Goal: Transaction & Acquisition: Purchase product/service

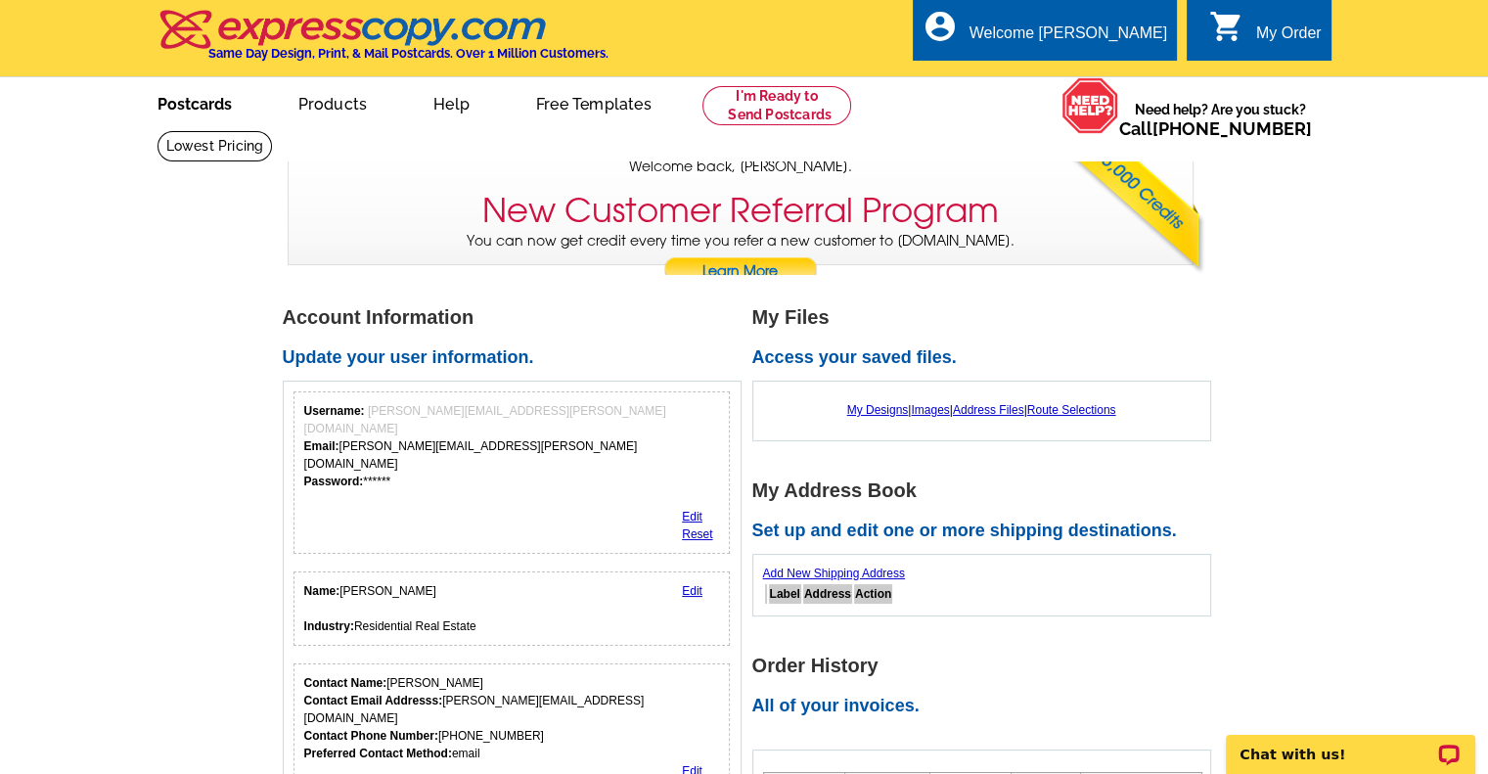
click at [188, 101] on link "Postcards" at bounding box center [194, 102] width 137 height 46
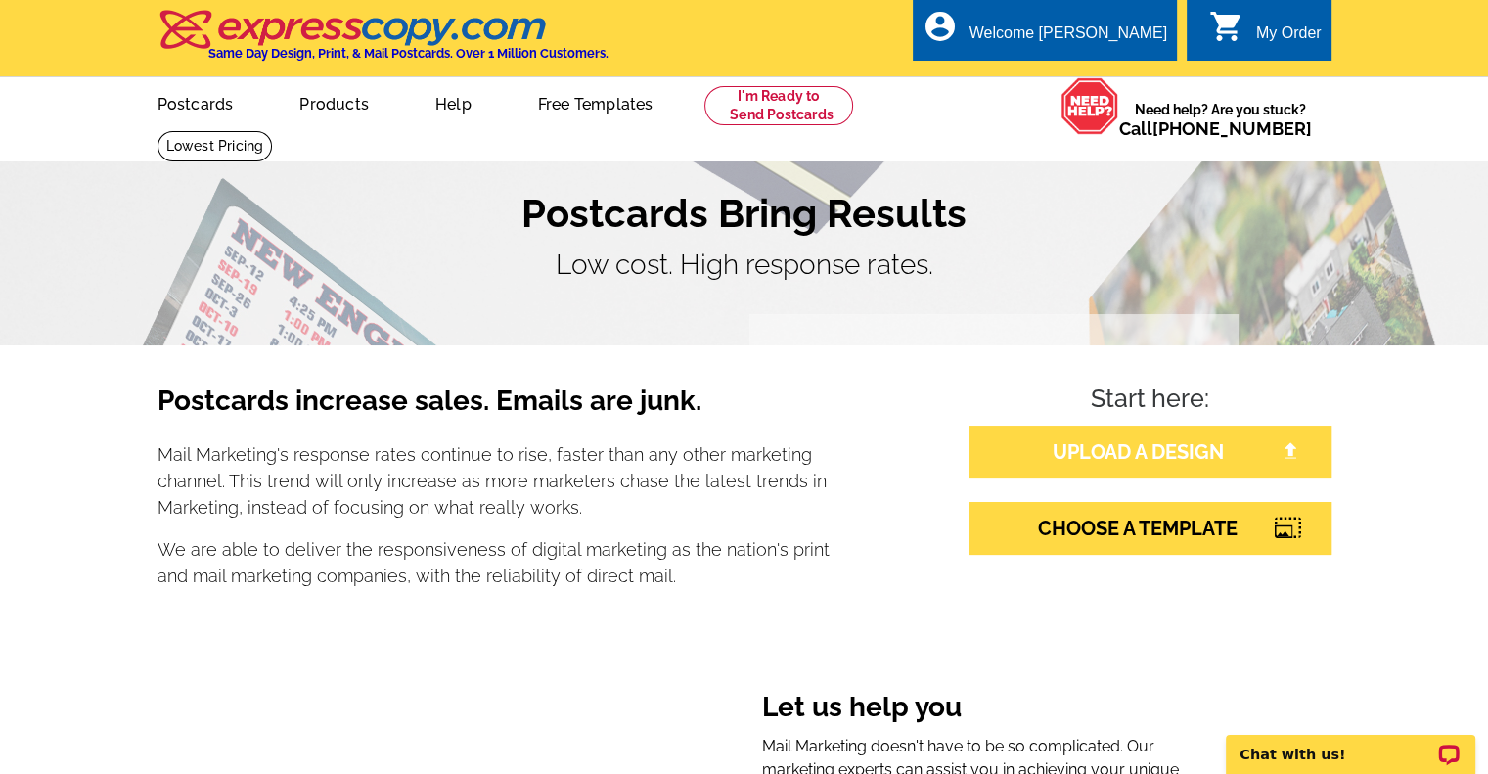
click at [1156, 471] on link "UPLOAD A DESIGN" at bounding box center [1150, 451] width 362 height 53
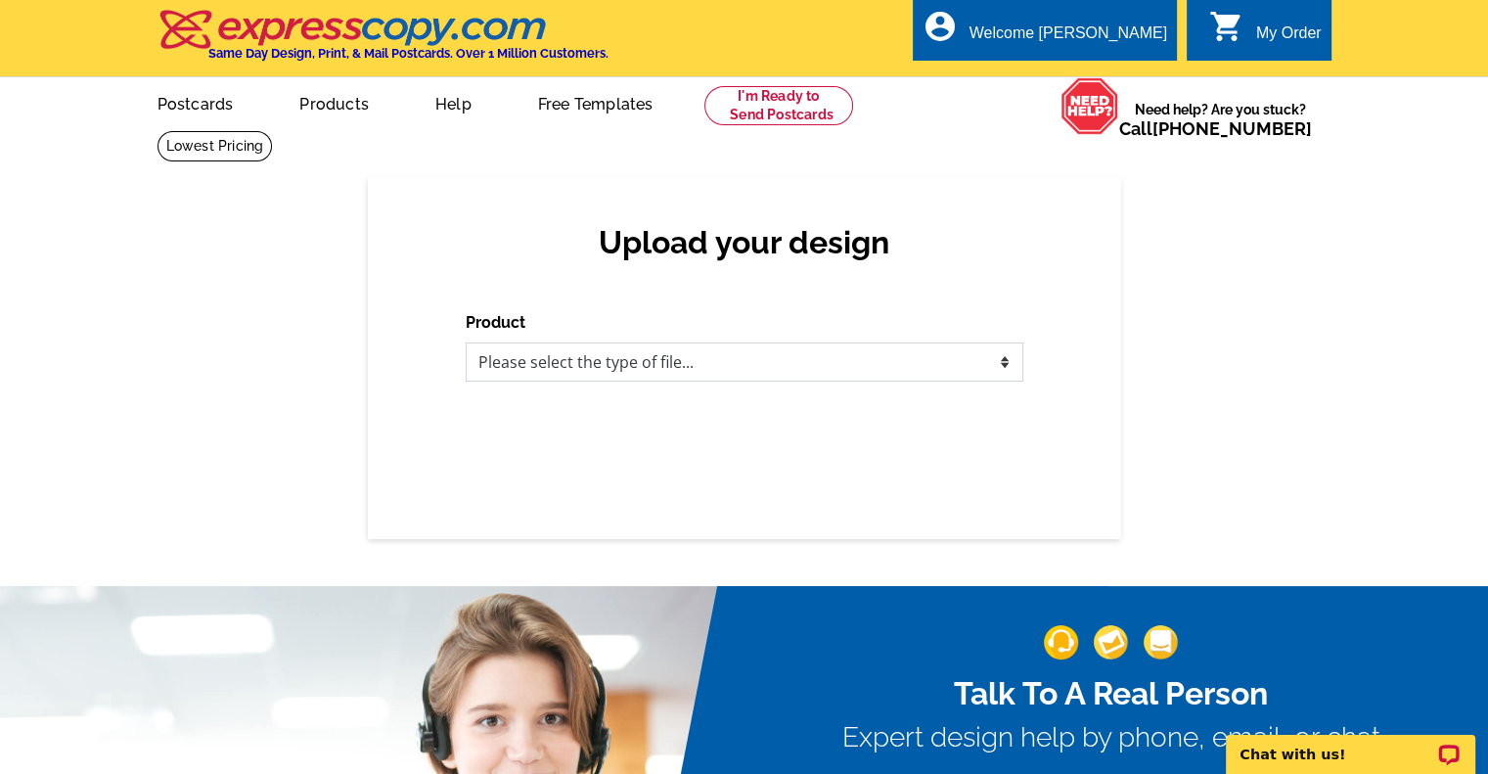
click at [829, 360] on select "Please select the type of file... Postcards Business Cards Letters and flyers G…" at bounding box center [745, 361] width 558 height 39
select select "1"
click at [466, 343] on select "Please select the type of file... Postcards Business Cards Letters and flyers G…" at bounding box center [745, 361] width 558 height 39
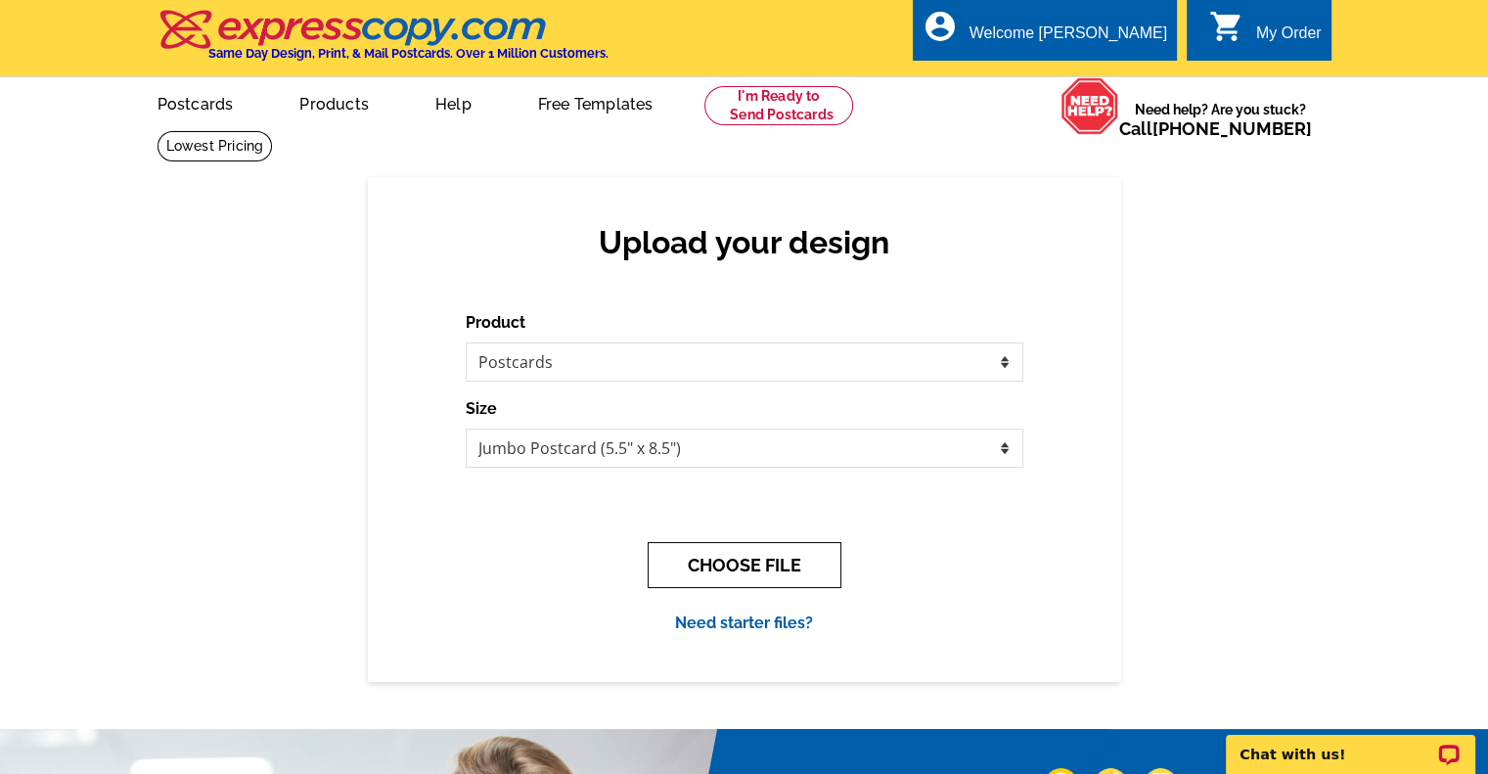
click at [701, 582] on button "CHOOSE FILE" at bounding box center [745, 565] width 194 height 46
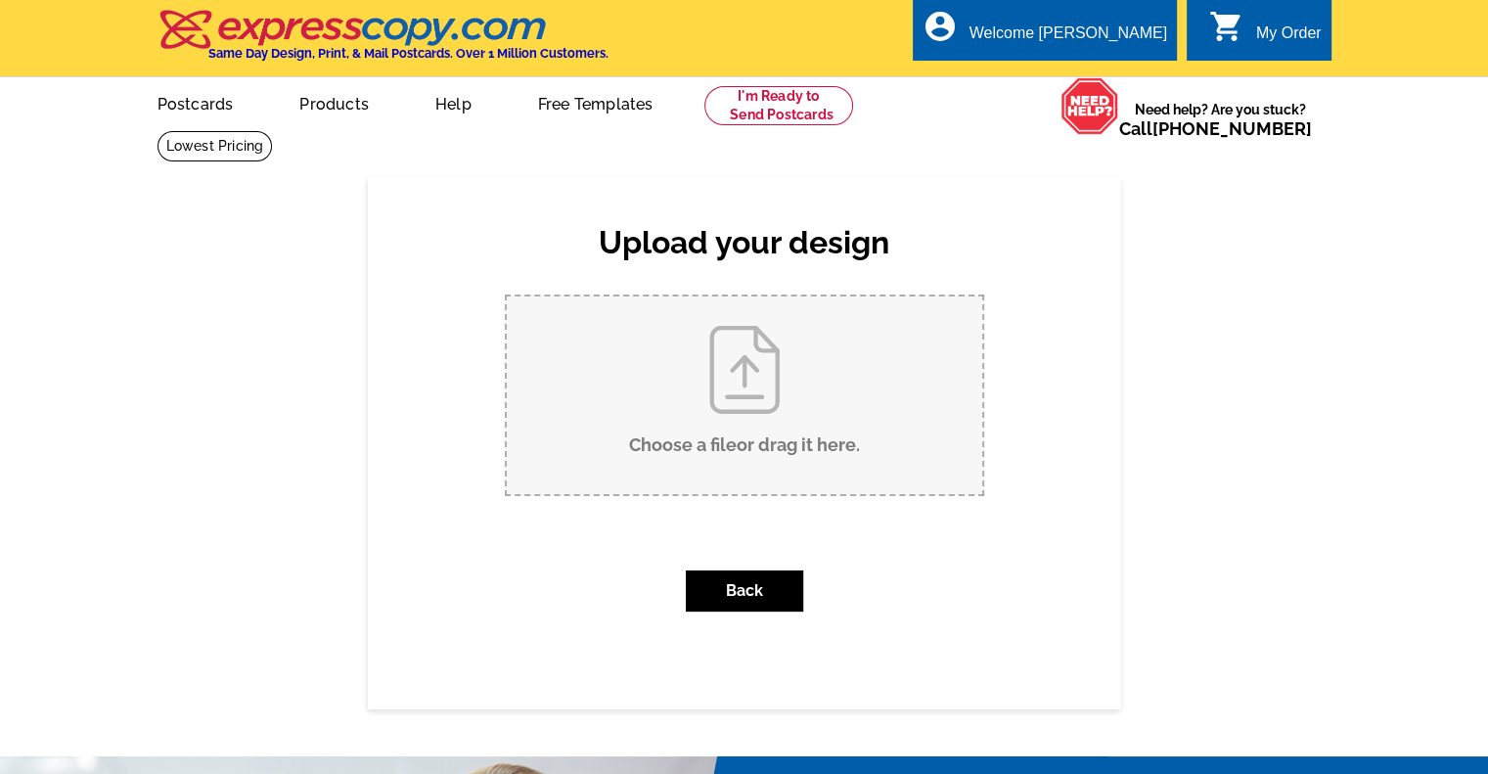
click at [732, 426] on input "Choose a file or drag it here ." at bounding box center [744, 395] width 475 height 198
type input "C:\fakepath\Silvercrest Just Sold.pdf"
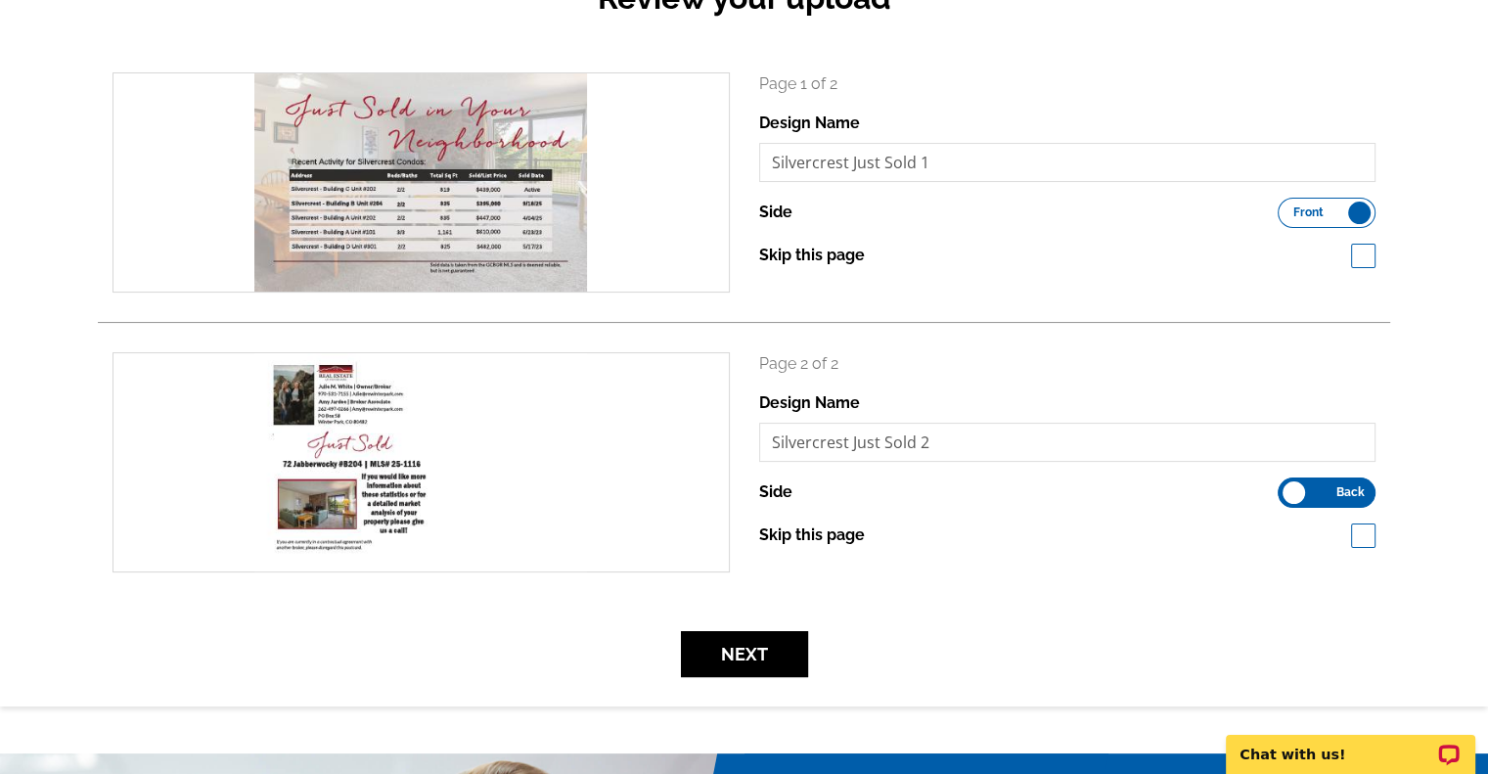
scroll to position [293, 0]
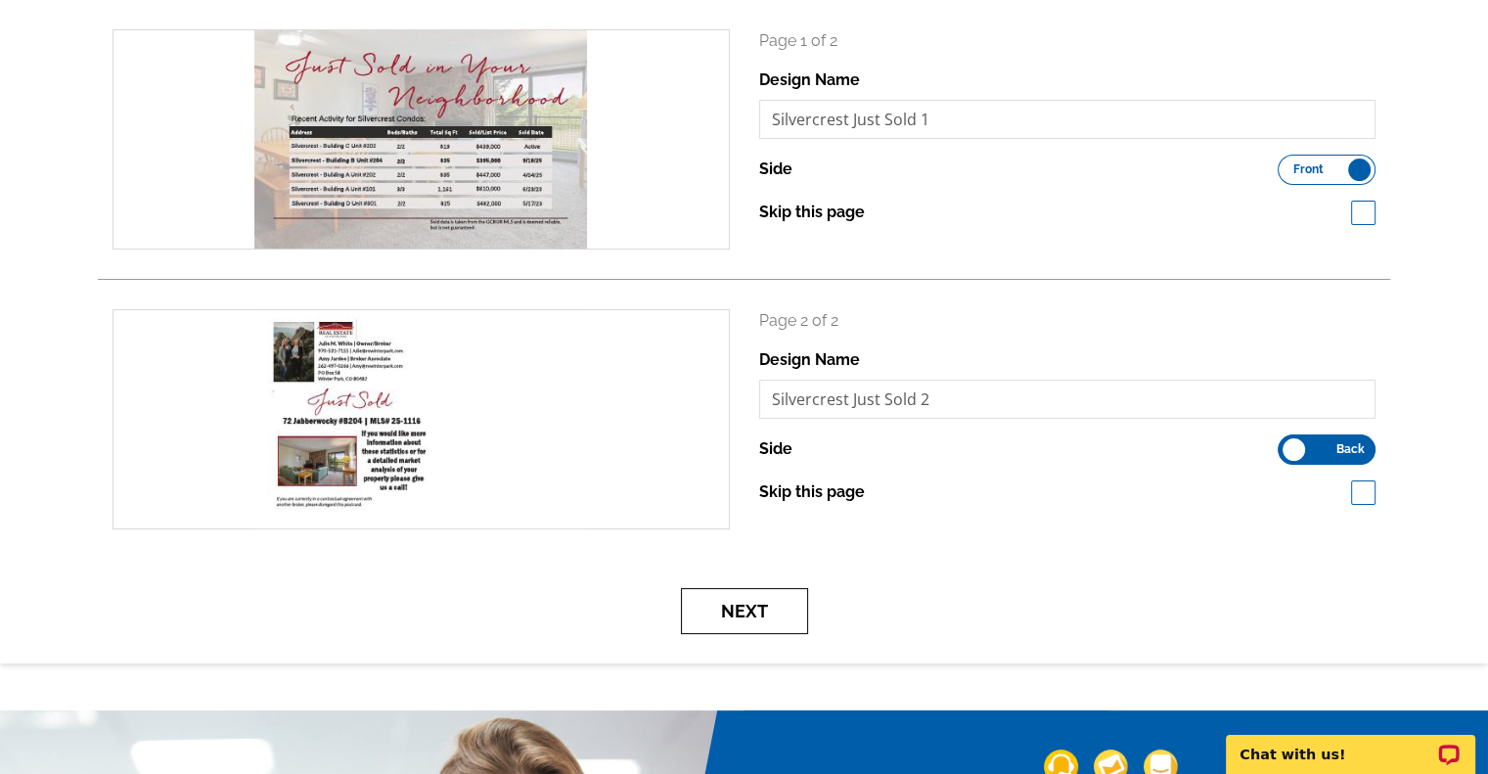
click at [745, 613] on button "Next" at bounding box center [744, 611] width 127 height 46
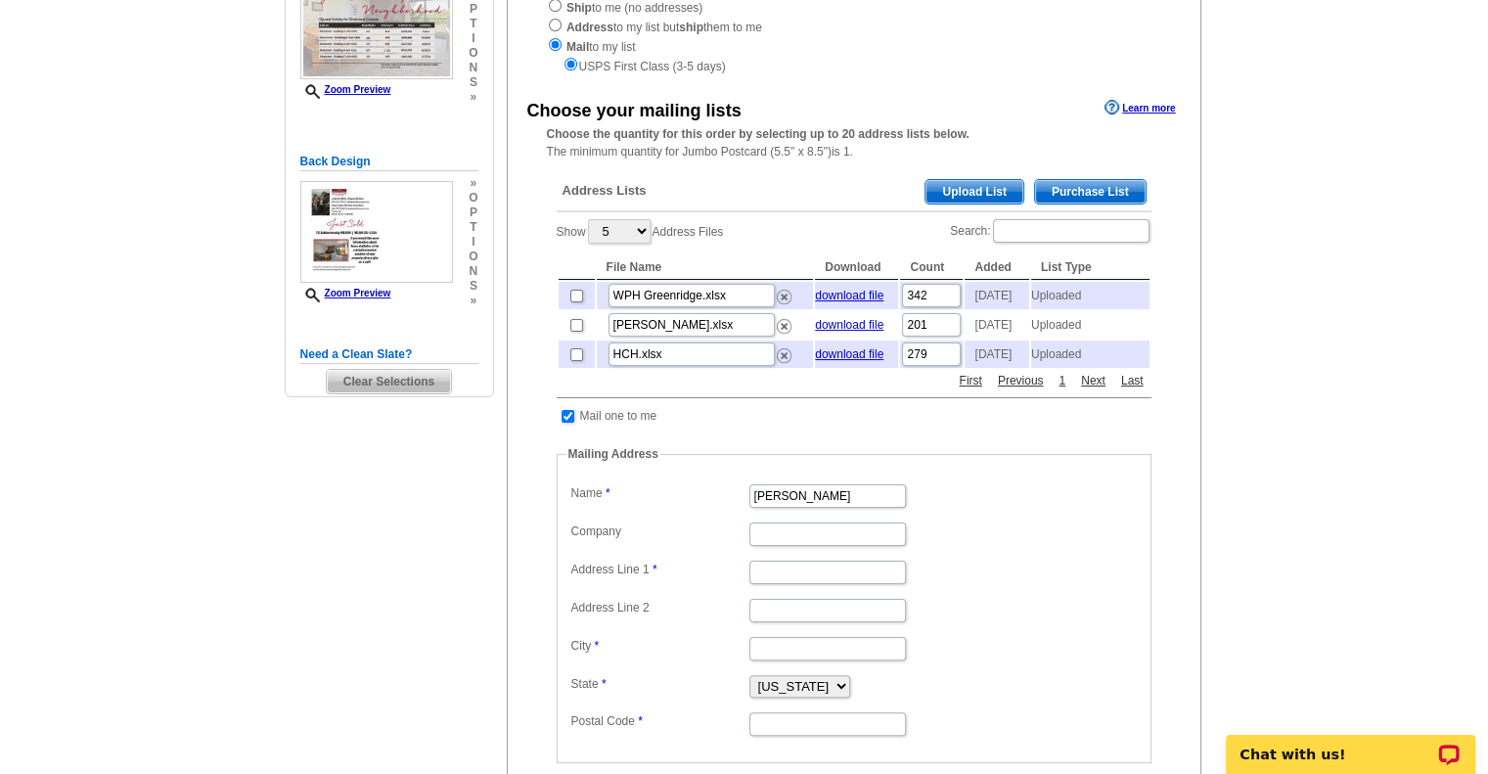
scroll to position [293, 0]
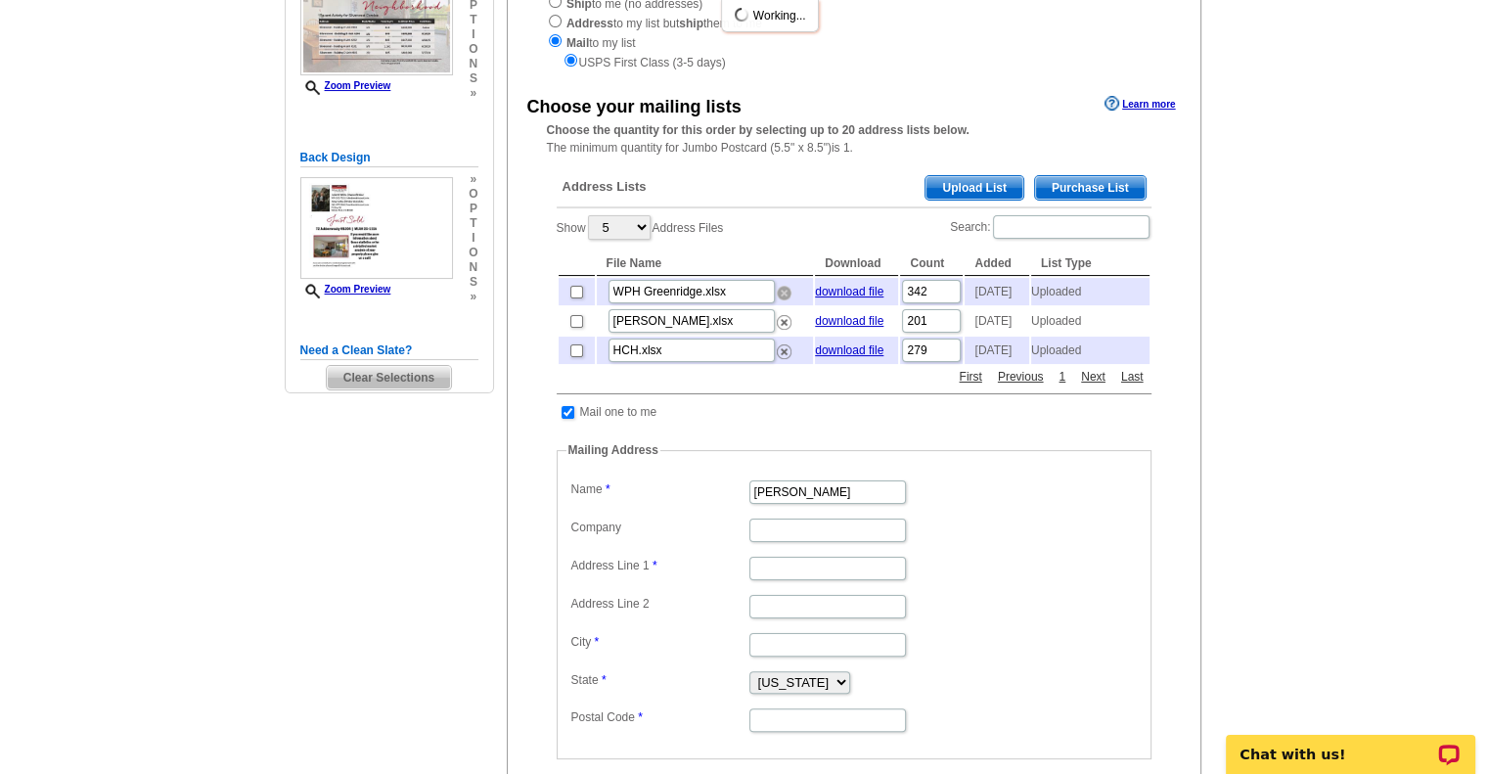
click at [778, 292] on img at bounding box center [784, 293] width 15 height 15
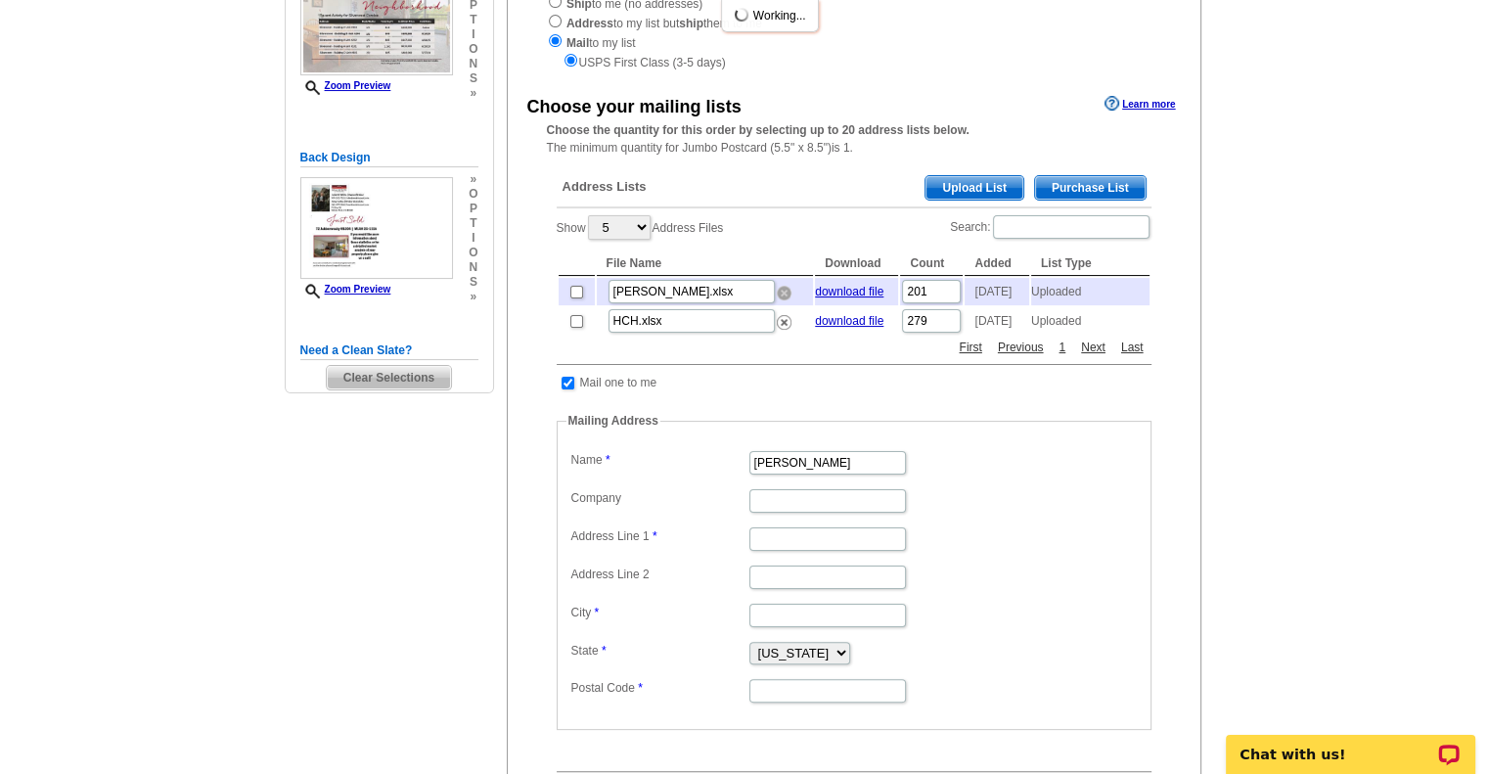
drag, startPoint x: 785, startPoint y: 298, endPoint x: 814, endPoint y: 67, distance: 232.6
click at [785, 298] on img at bounding box center [784, 293] width 15 height 15
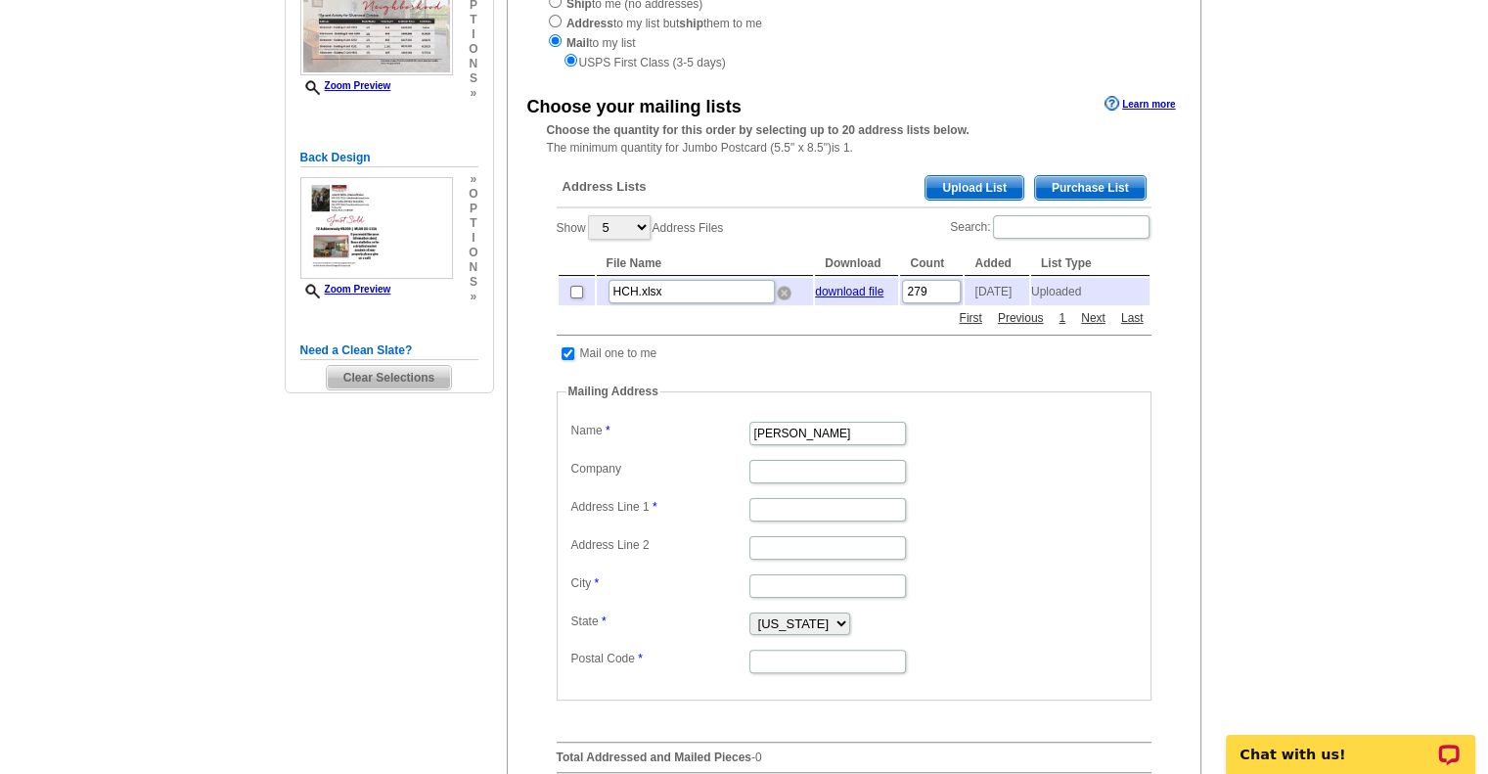
click at [783, 296] on img at bounding box center [784, 293] width 15 height 15
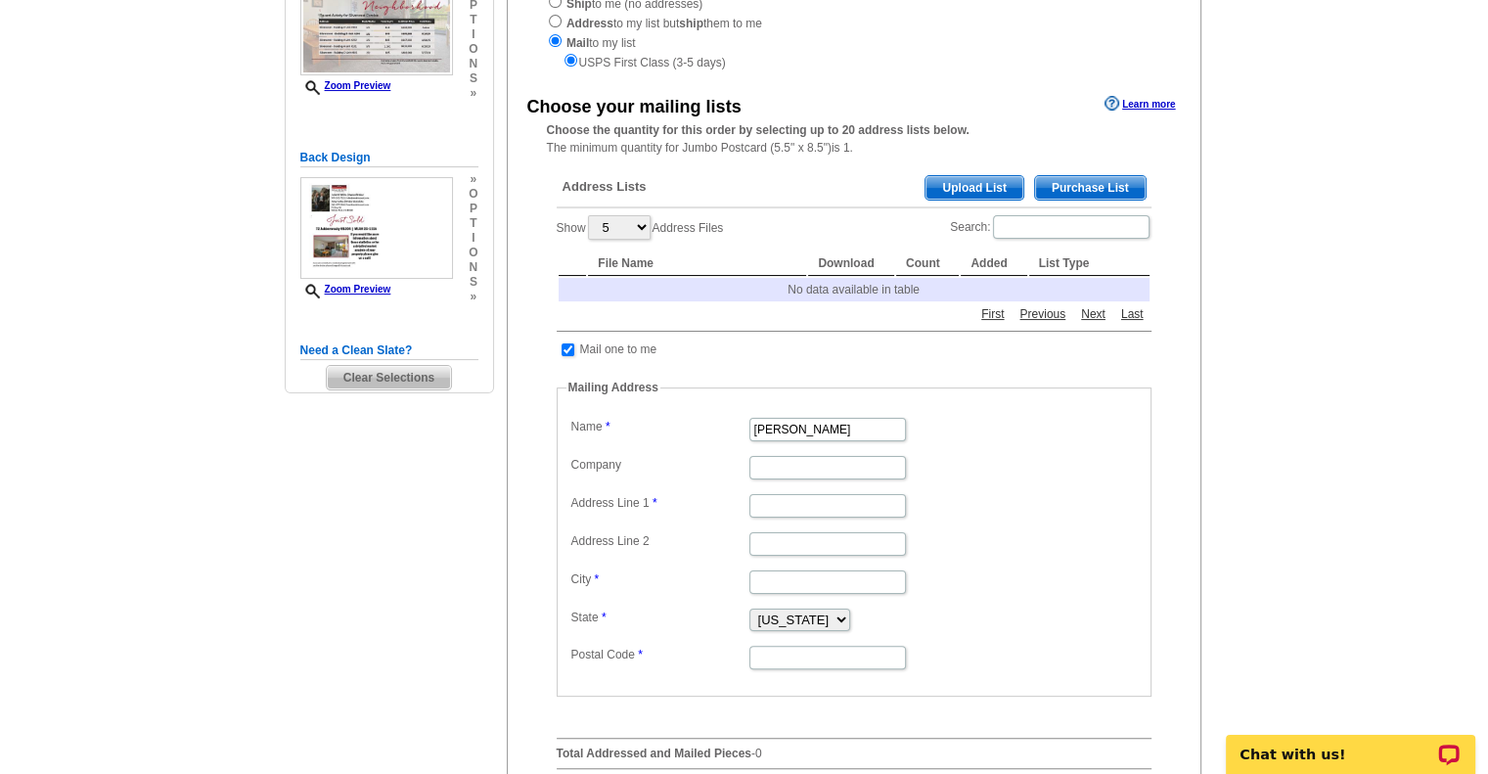
click at [980, 191] on span "Upload List" at bounding box center [973, 187] width 97 height 23
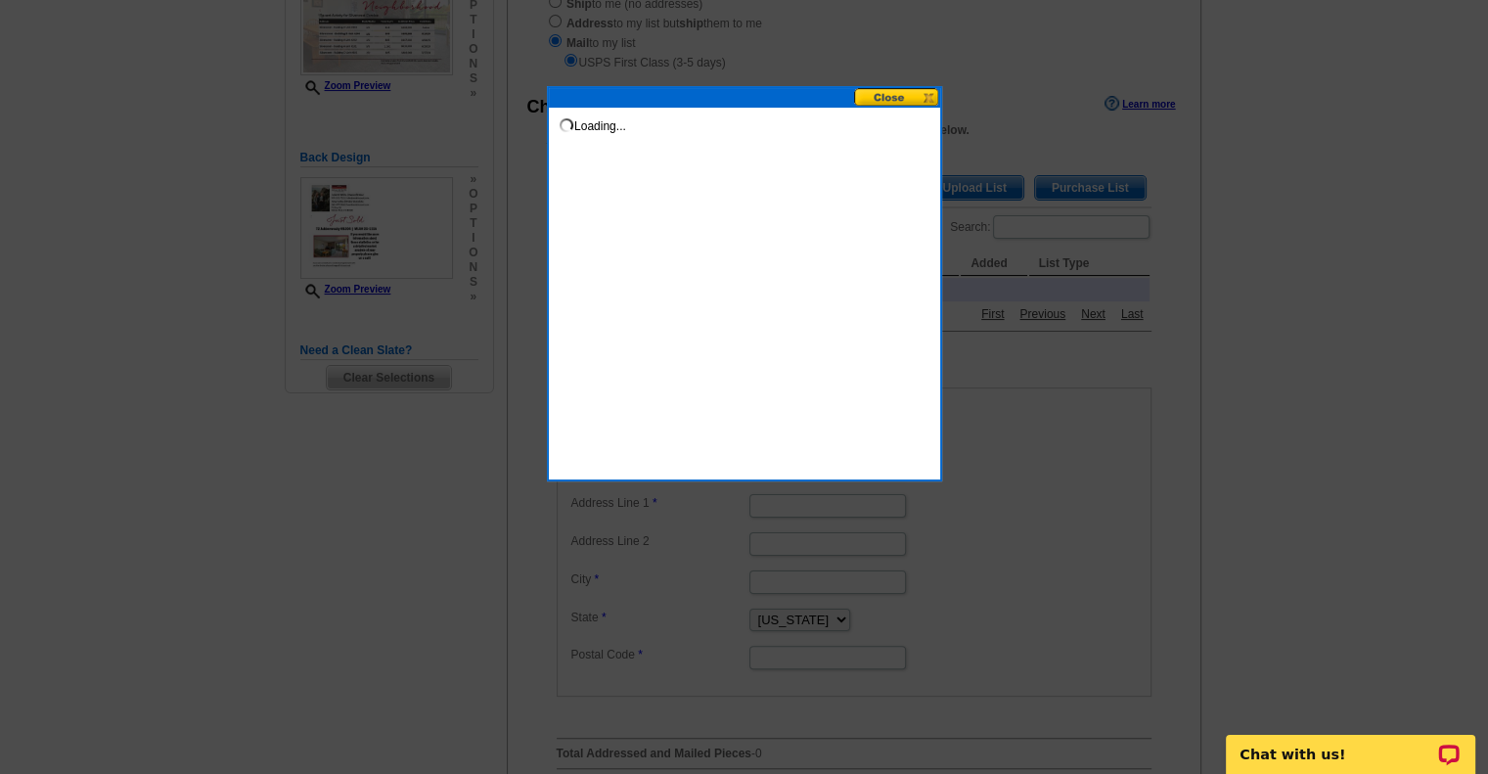
click at [907, 91] on button at bounding box center [897, 97] width 86 height 19
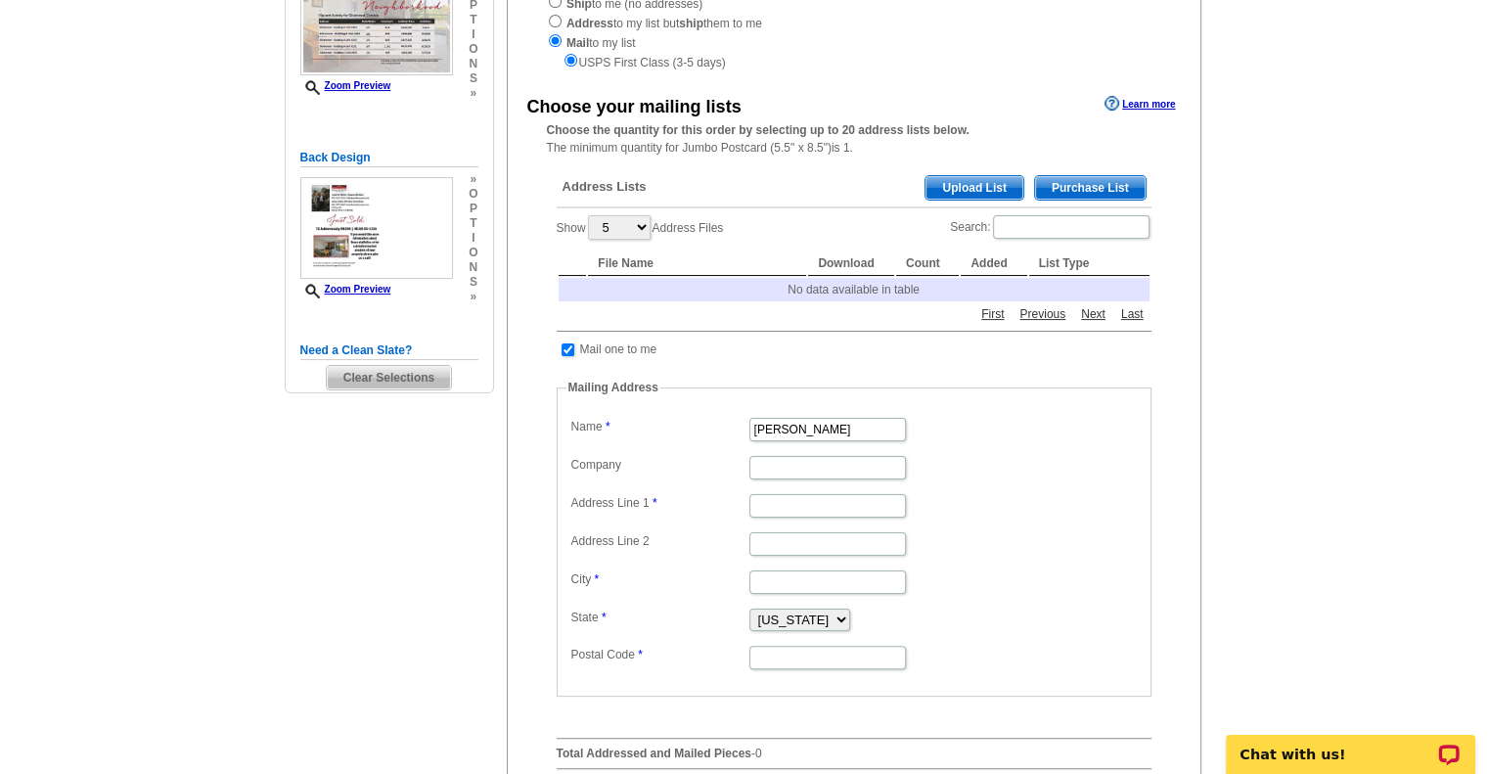
click at [982, 191] on span "Upload List" at bounding box center [973, 187] width 97 height 23
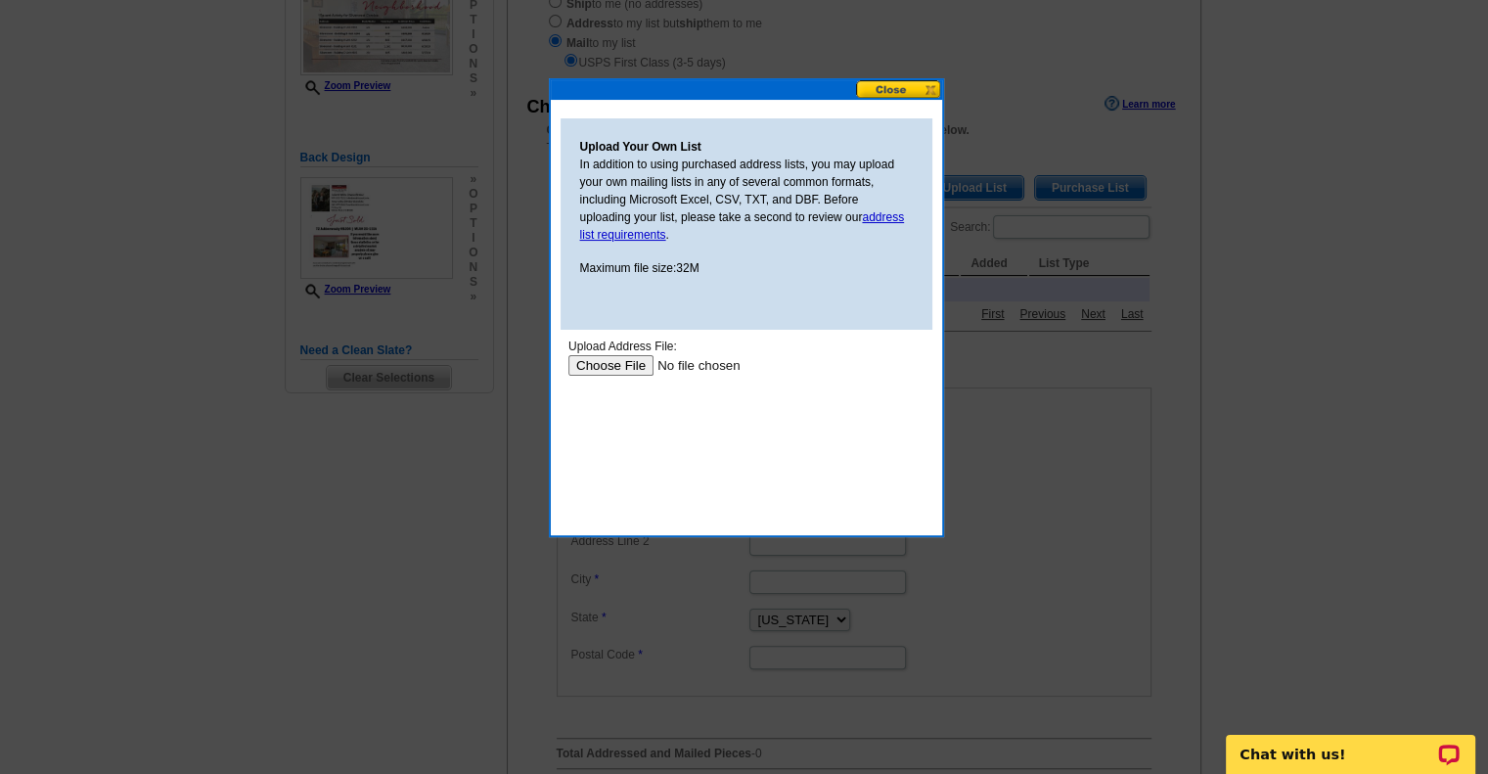
scroll to position [0, 0]
click at [606, 365] on input "file" at bounding box center [690, 365] width 247 height 21
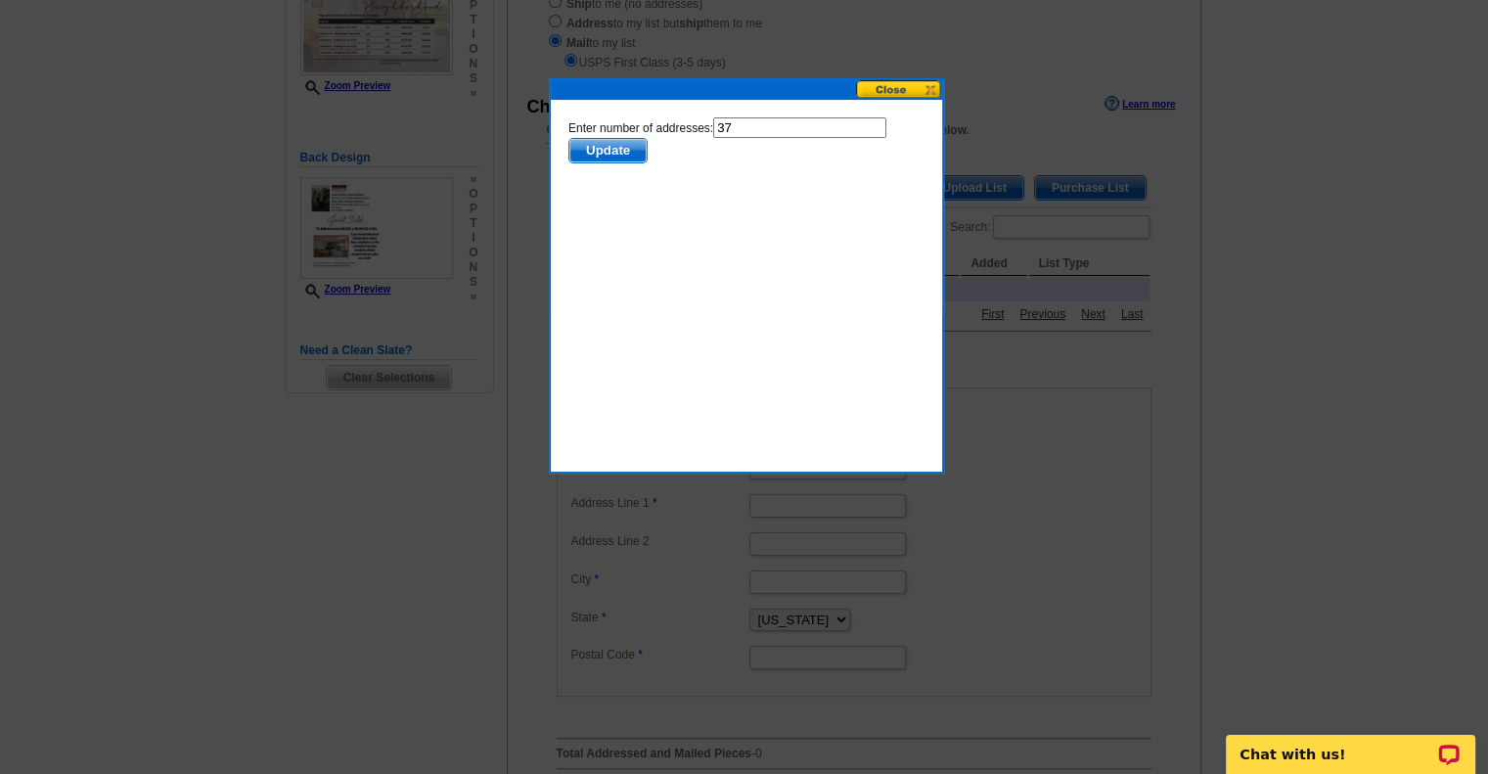
click at [624, 155] on span "Update" at bounding box center [606, 150] width 77 height 23
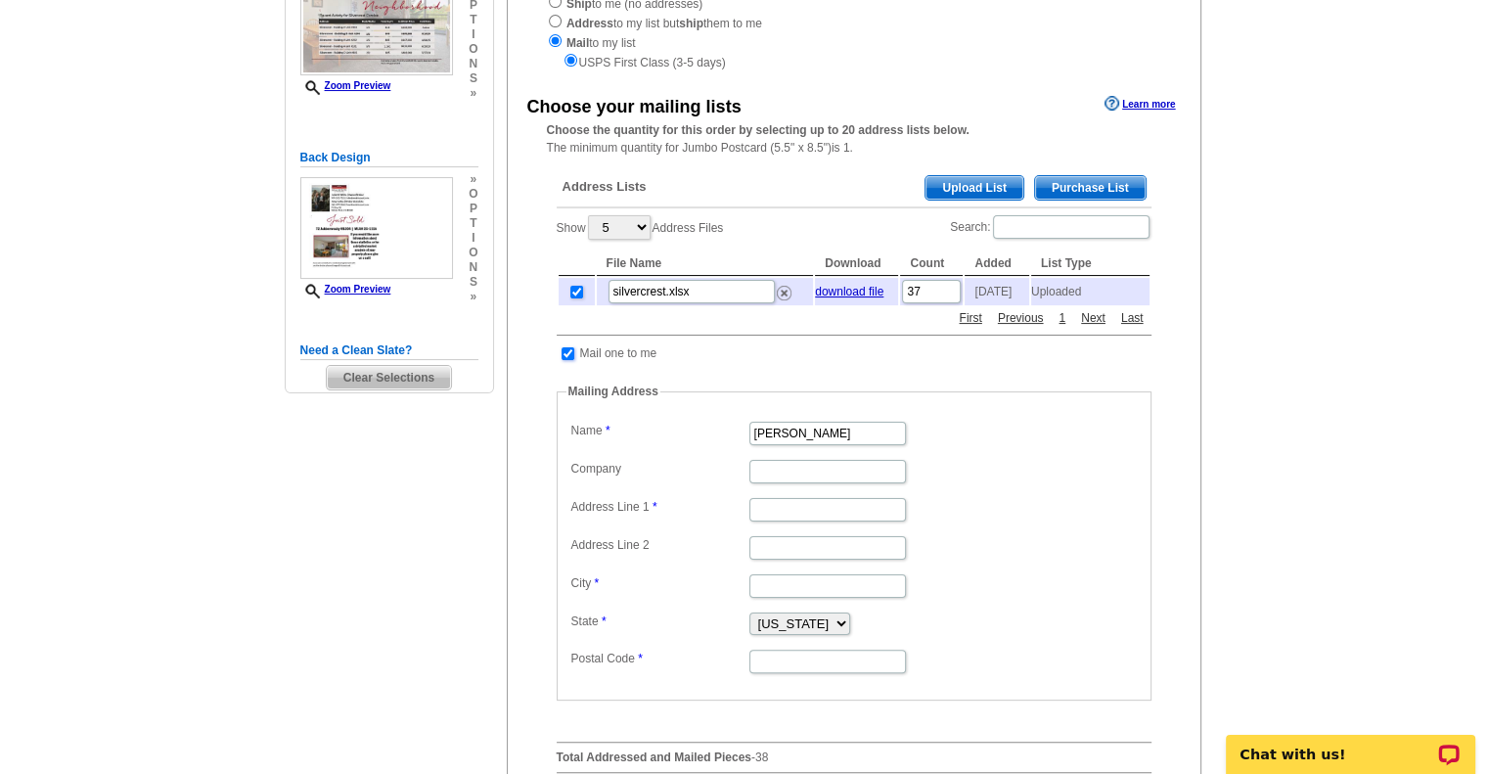
click at [568, 355] on input "checkbox" at bounding box center [567, 353] width 13 height 13
checkbox input "false"
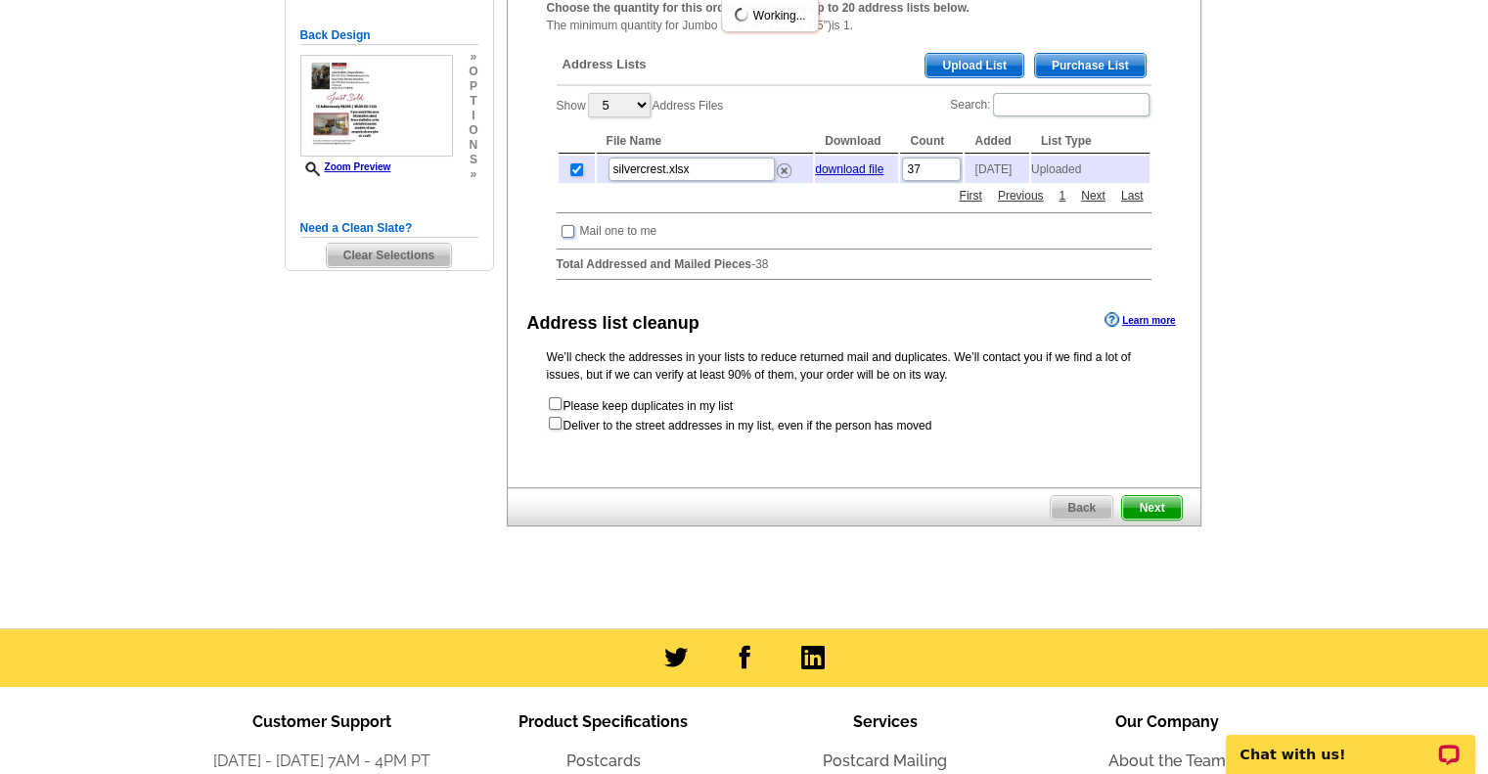
scroll to position [587, 0]
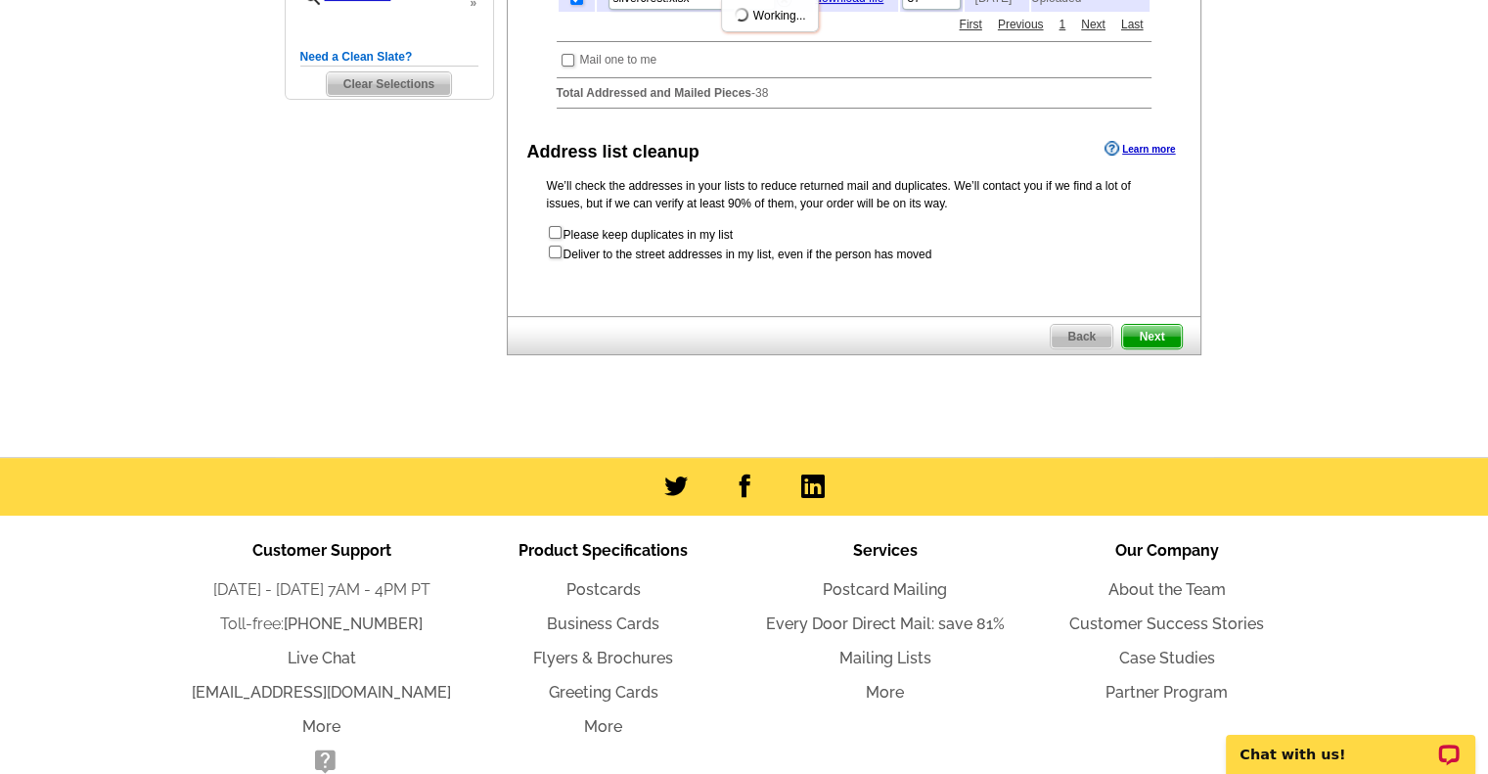
click at [1149, 347] on span "Next" at bounding box center [1151, 336] width 59 height 23
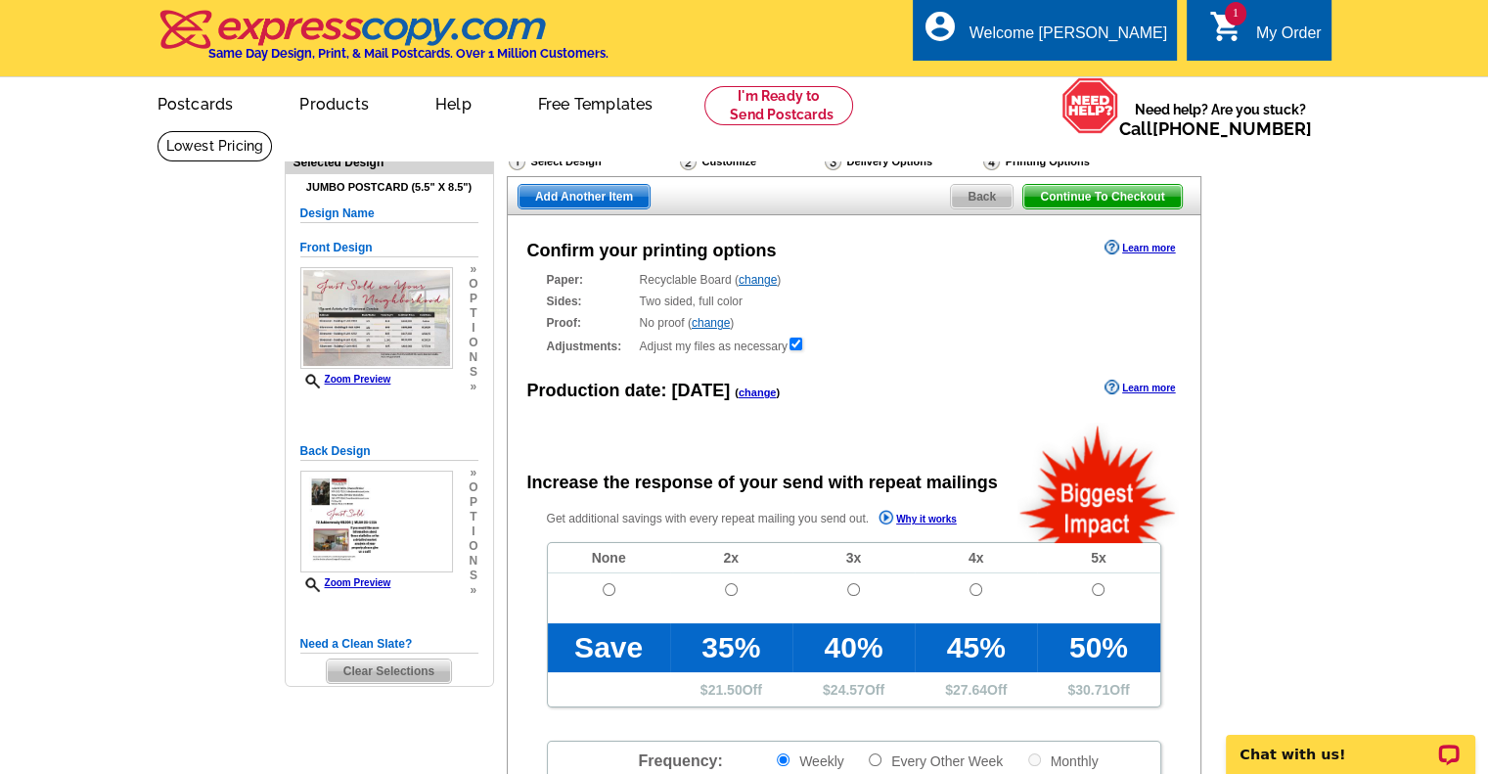
radio input "false"
click at [610, 585] on input "radio" at bounding box center [609, 589] width 13 height 13
radio input "true"
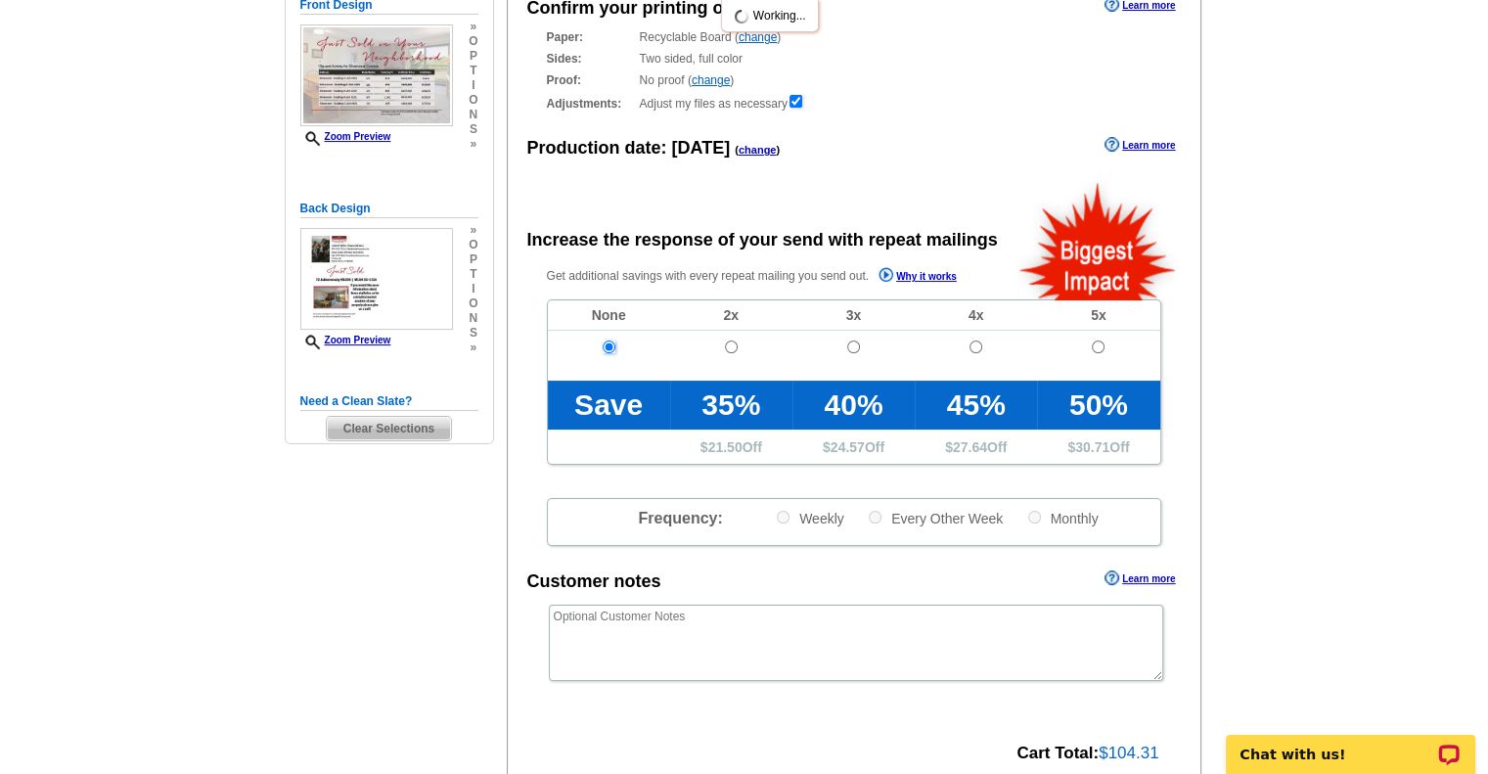
scroll to position [391, 0]
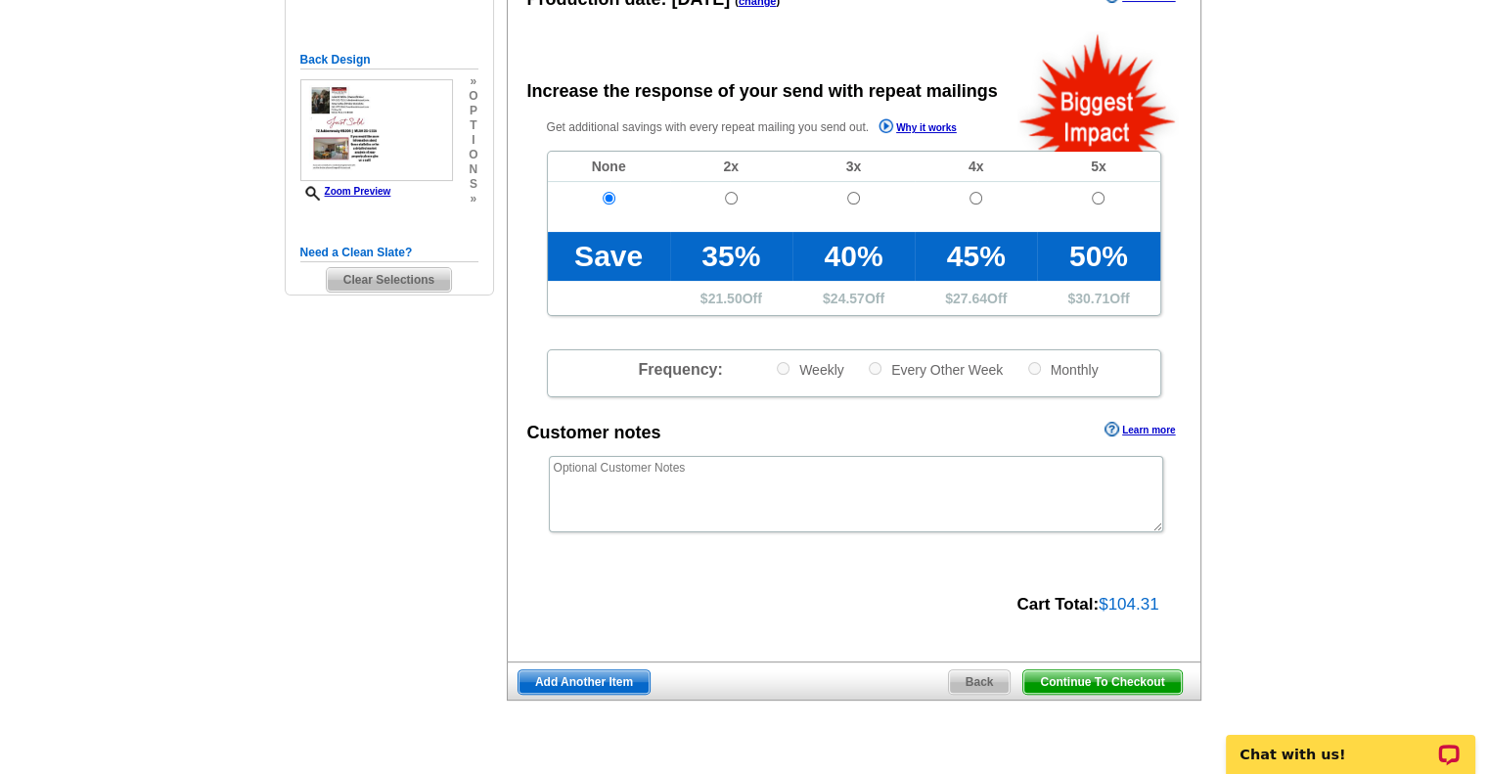
click at [1110, 675] on span "Continue To Checkout" at bounding box center [1101, 681] width 157 height 23
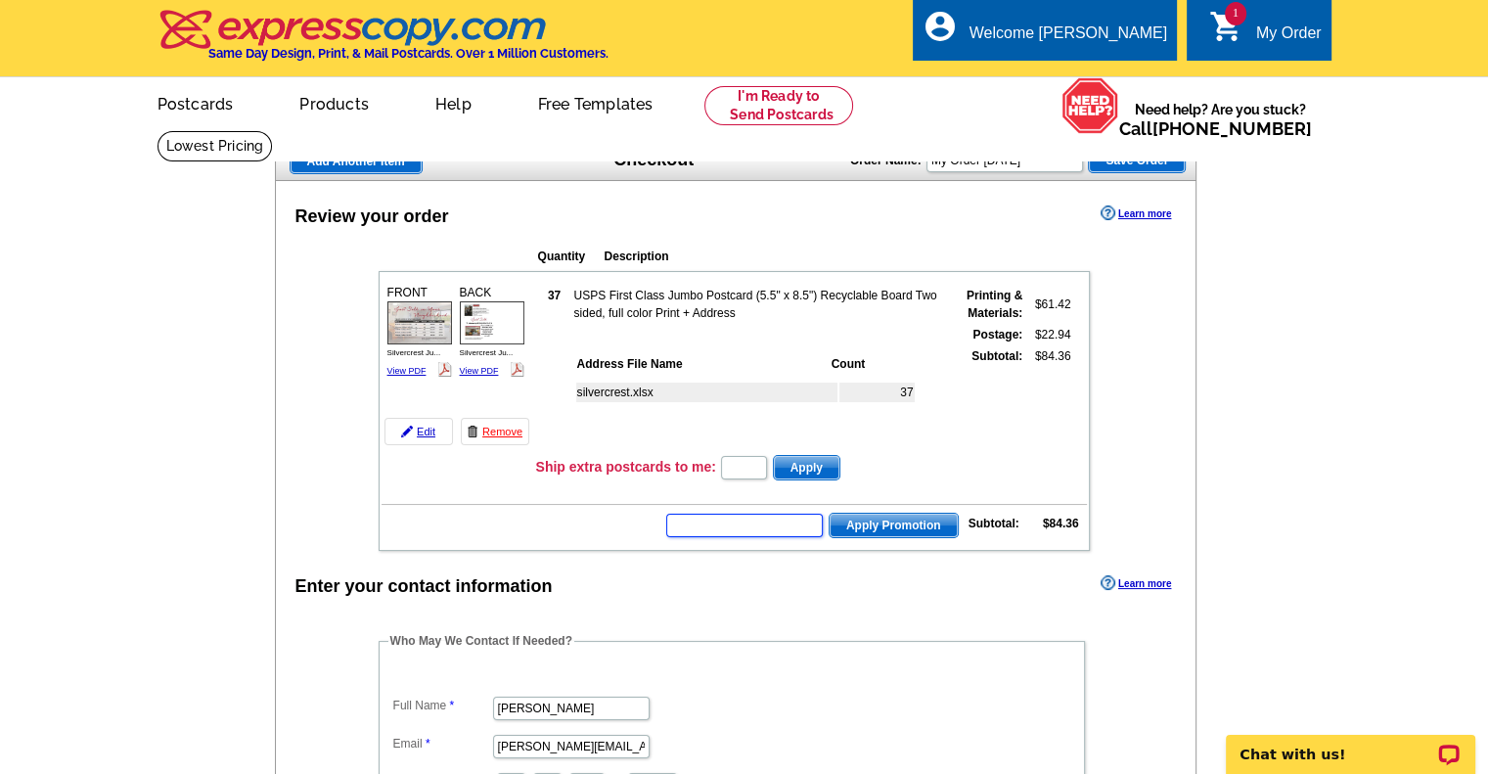
click at [773, 529] on input "text" at bounding box center [744, 525] width 156 height 23
type input "GROW0825"
click at [873, 514] on span "Apply Promotion" at bounding box center [893, 525] width 128 height 23
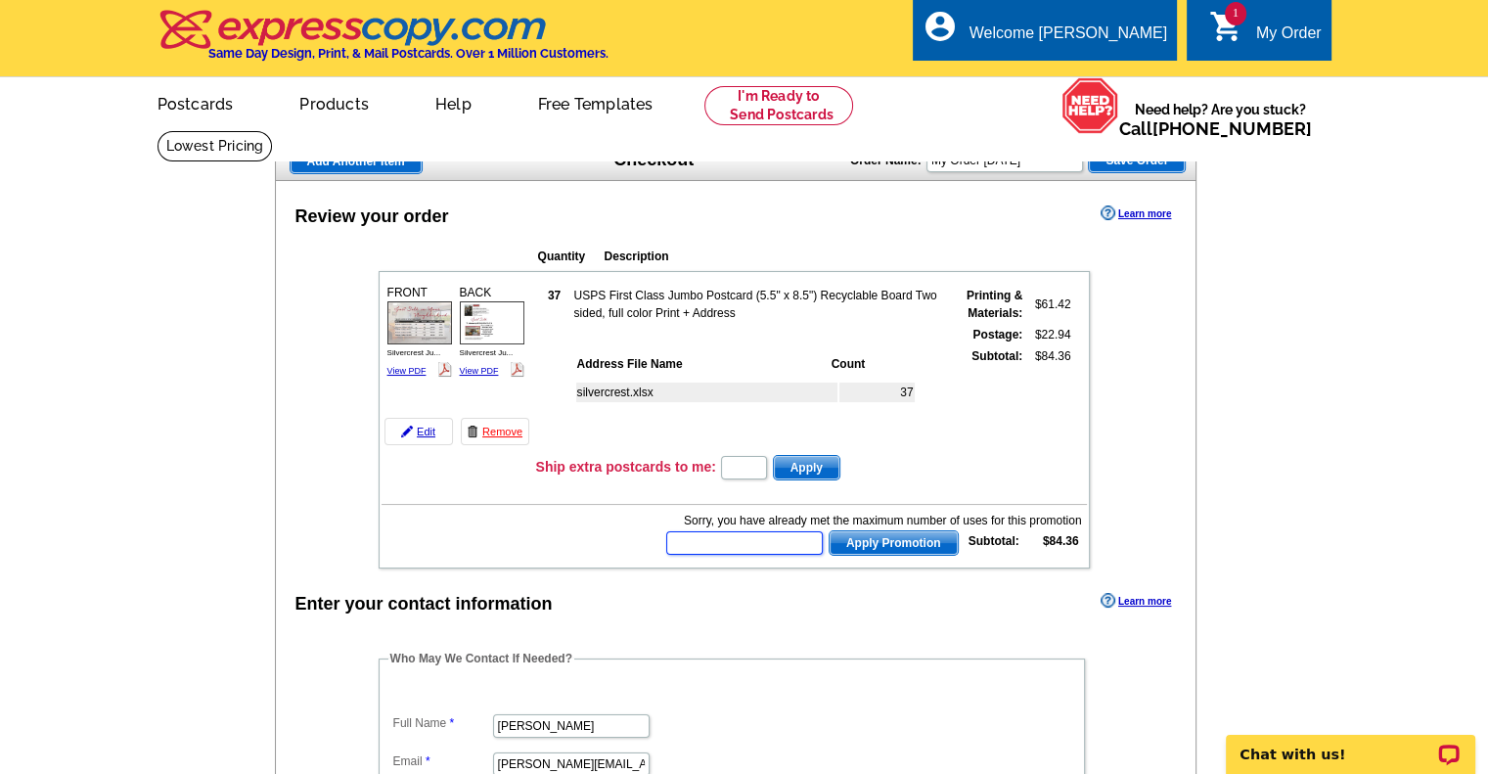
click at [771, 540] on input "text" at bounding box center [744, 542] width 156 height 23
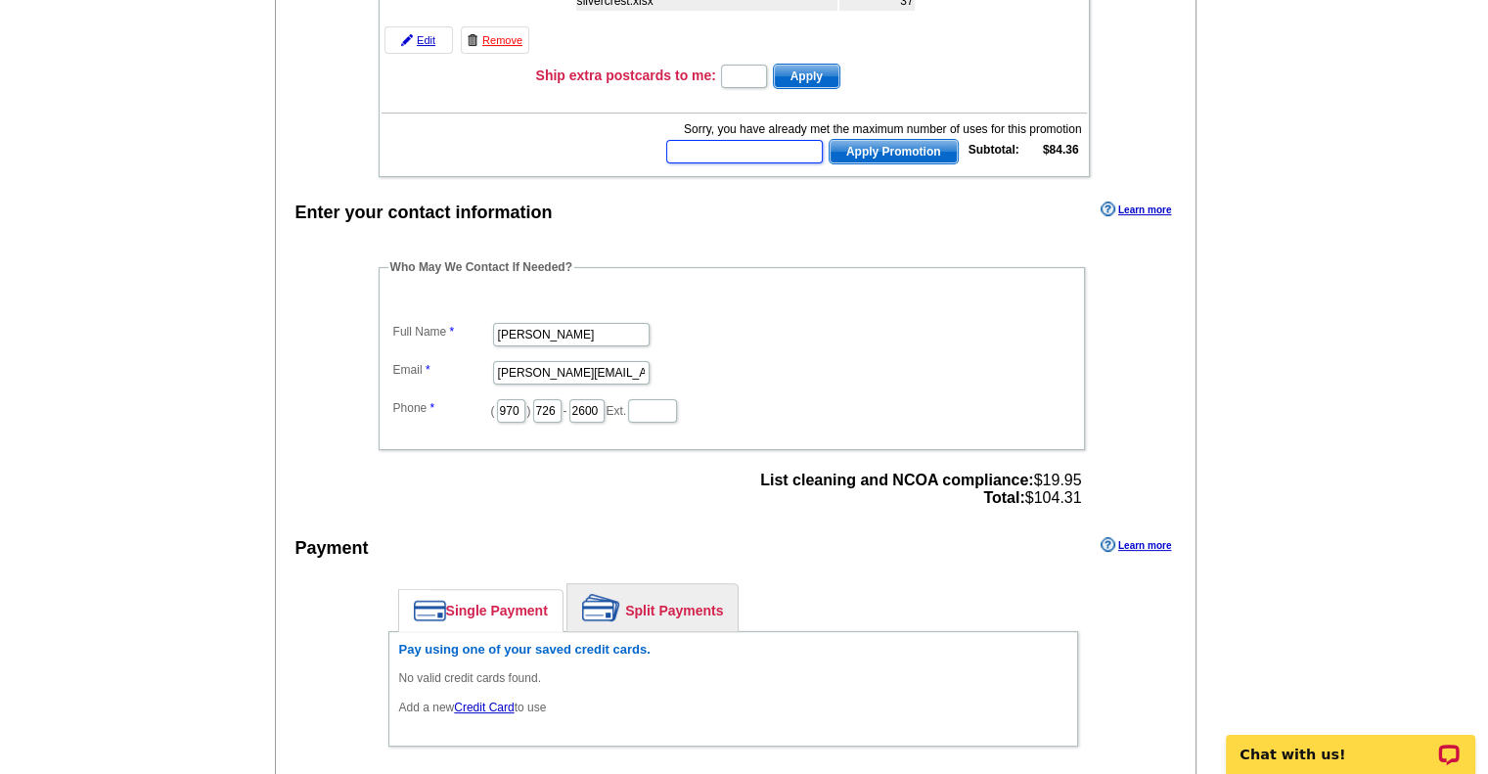
scroll to position [587, 0]
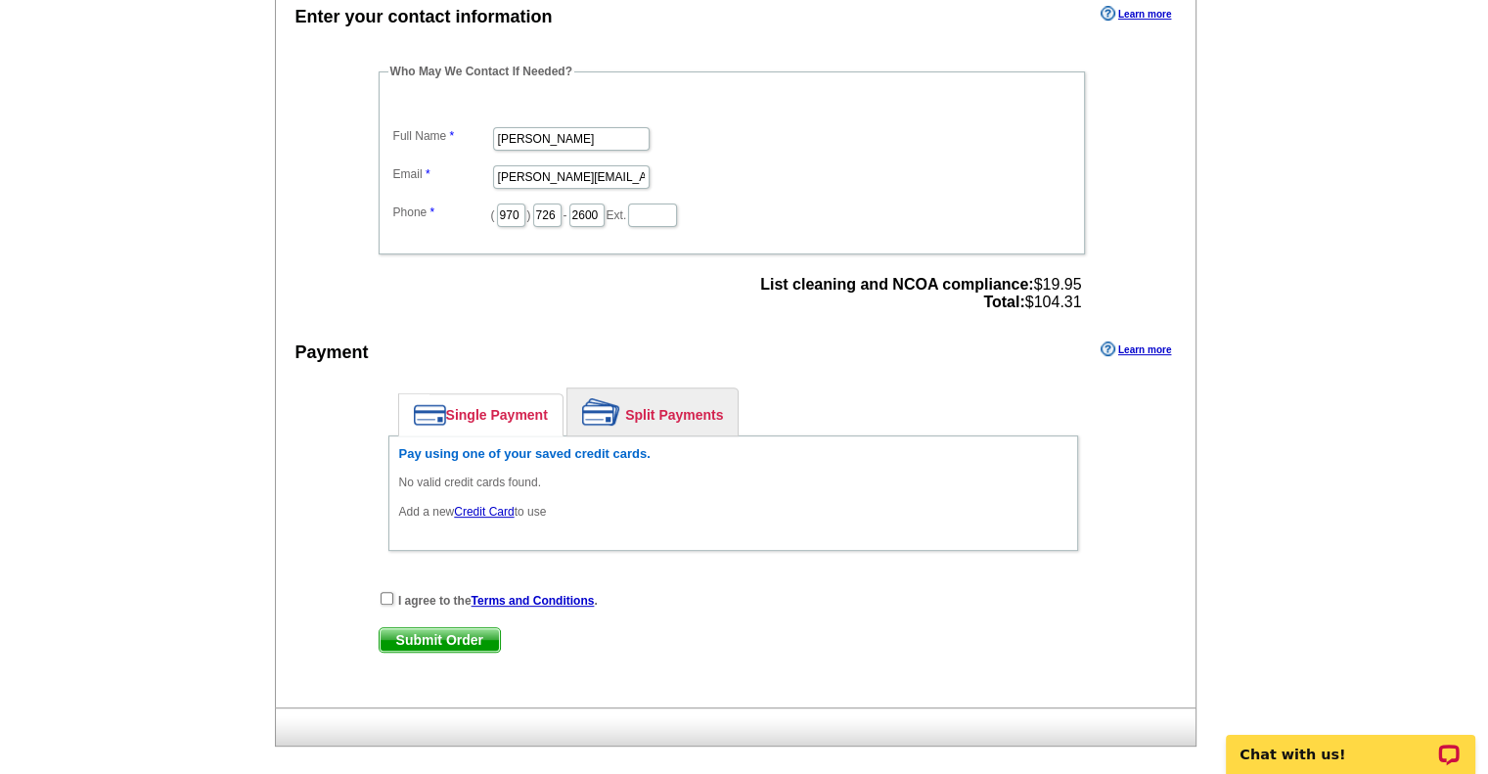
click at [482, 508] on link "Credit Card" at bounding box center [484, 512] width 60 height 14
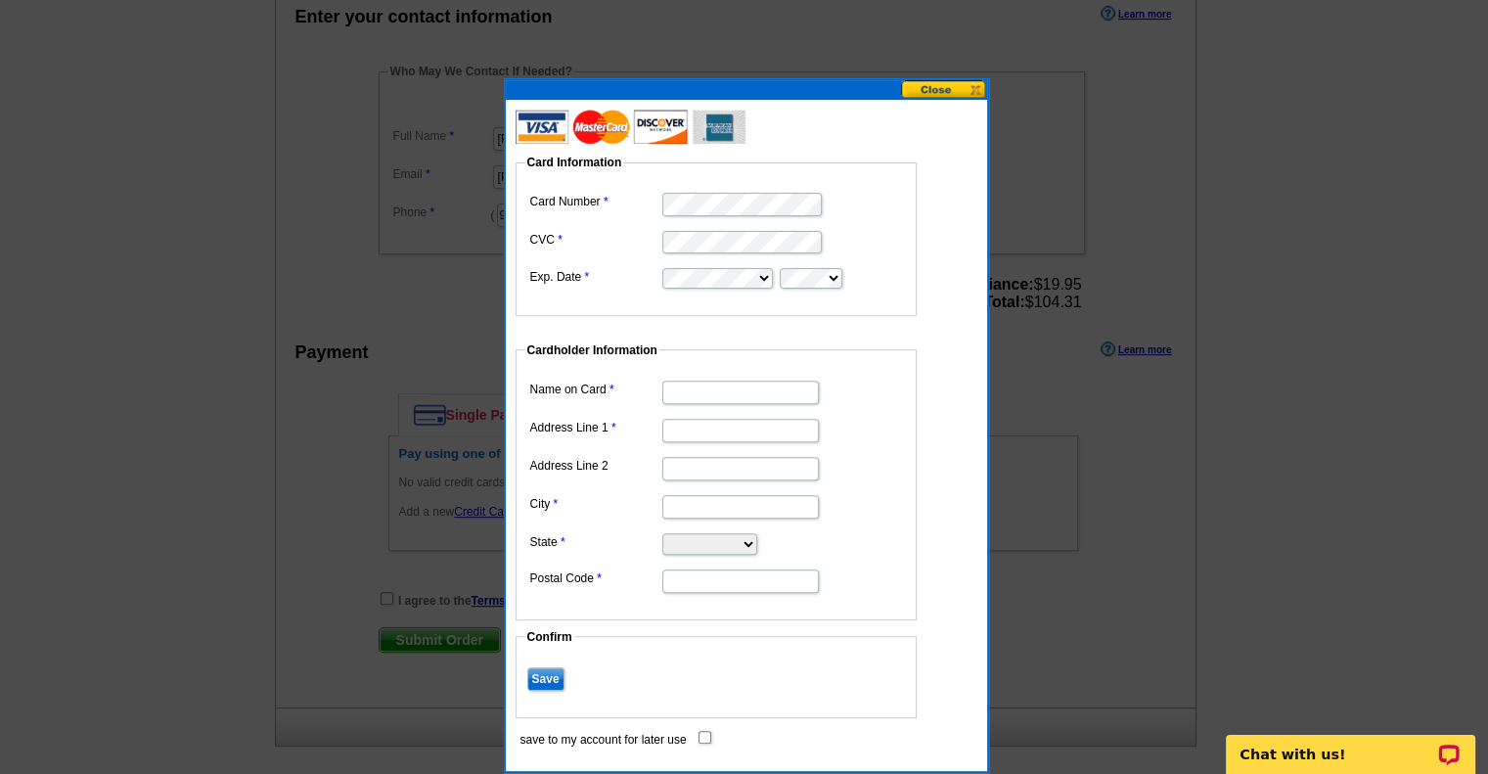
click at [708, 396] on input "Name on Card" at bounding box center [740, 391] width 156 height 23
type input "[PERSON_NAME]"
click at [740, 427] on input "Address Line 1" at bounding box center [740, 430] width 156 height 23
type input "PO Box 703"
type input "Winter Park"
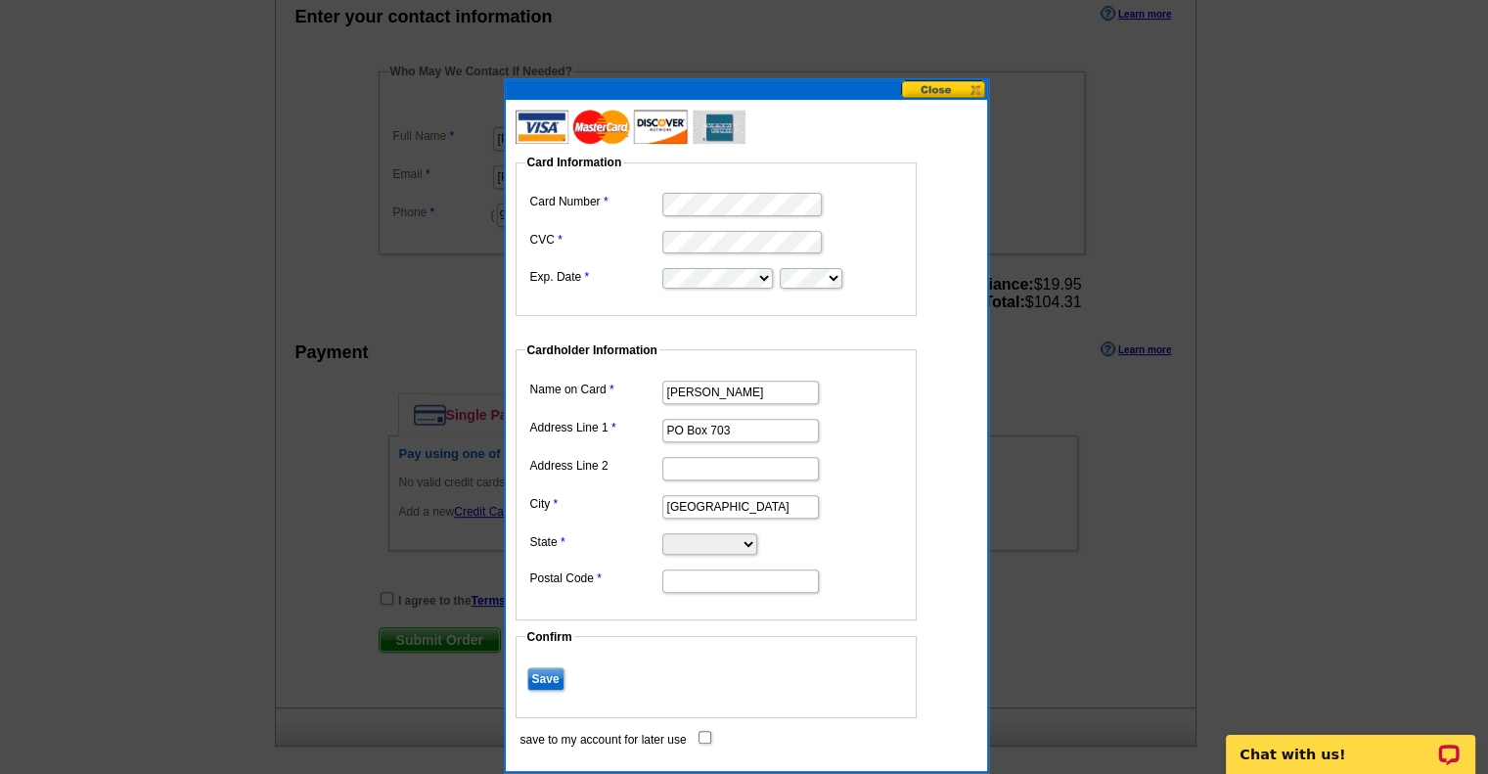
select select "CO"
type input "80482"
click at [558, 679] on input "Save" at bounding box center [545, 678] width 37 height 23
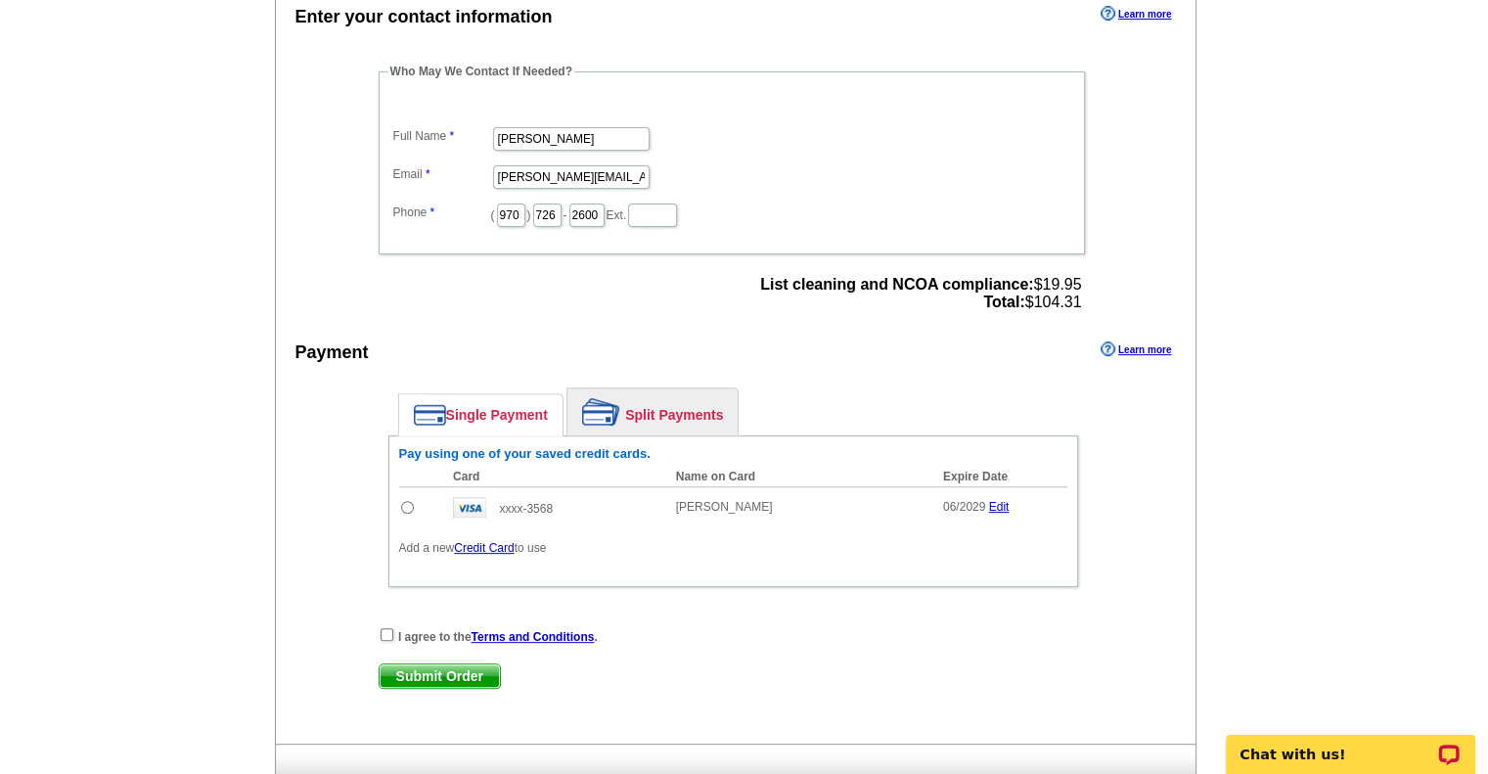
click at [414, 502] on td at bounding box center [421, 506] width 45 height 41
click at [410, 501] on input "radio" at bounding box center [407, 507] width 13 height 13
radio input "true"
click at [382, 628] on input "checkbox" at bounding box center [386, 634] width 13 height 13
checkbox input "true"
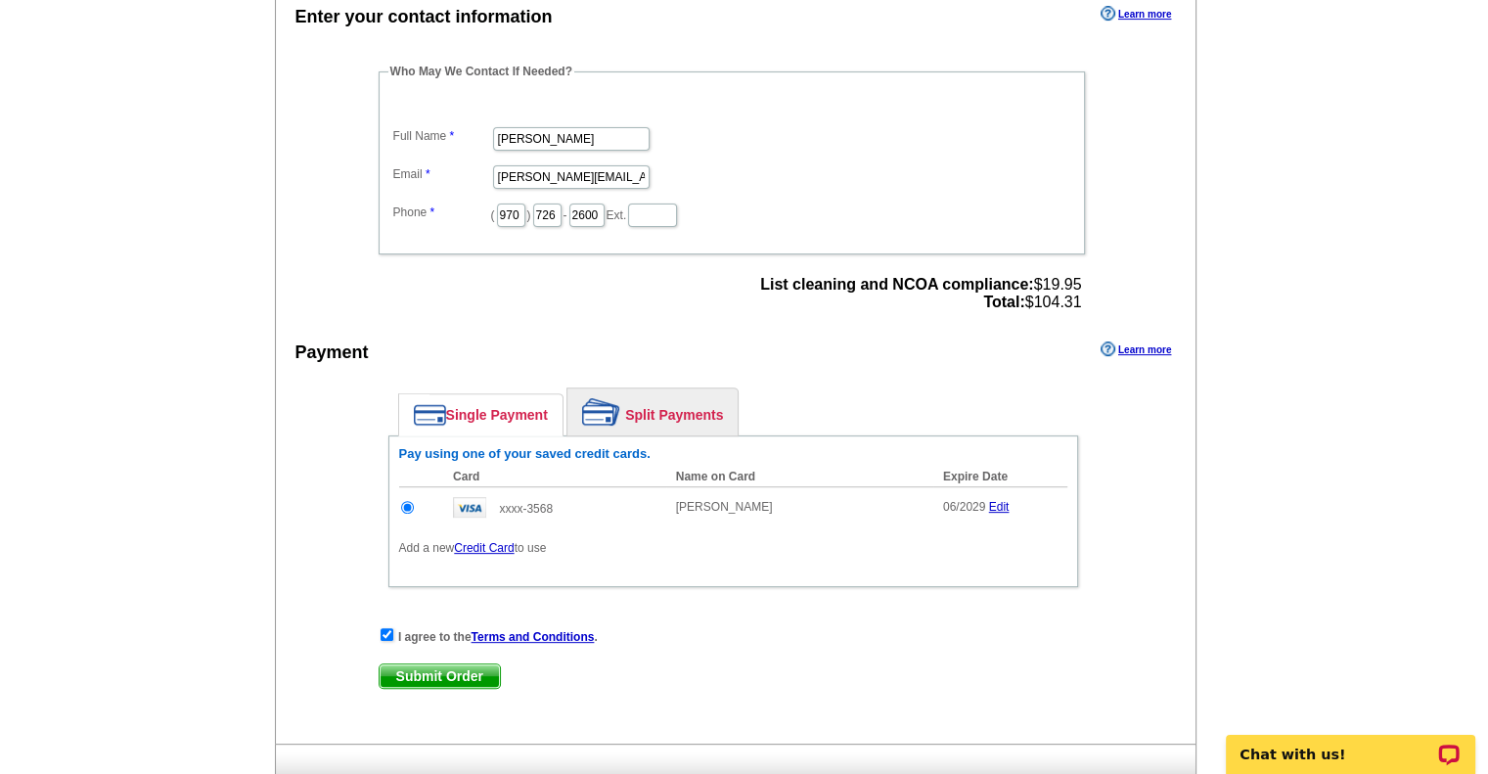
click at [431, 672] on span "Submit Order" at bounding box center [440, 675] width 120 height 23
